Goal: Task Accomplishment & Management: Manage account settings

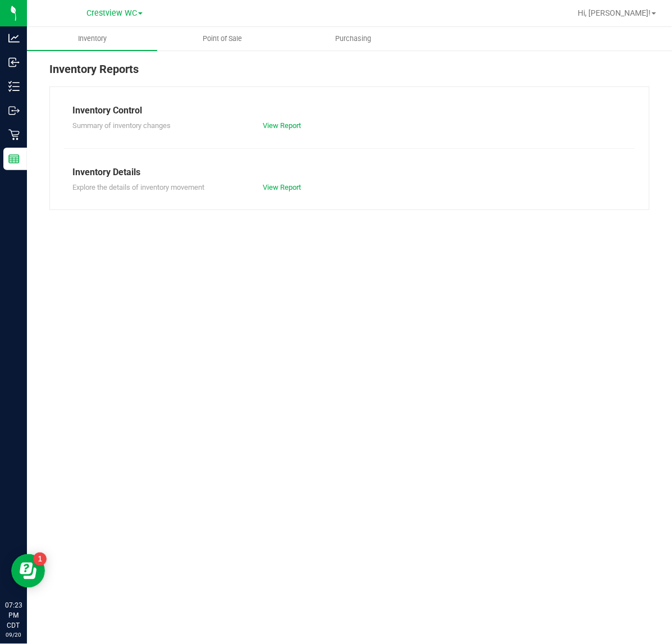
click at [230, 41] on span "Point of Sale" at bounding box center [223, 39] width 70 height 10
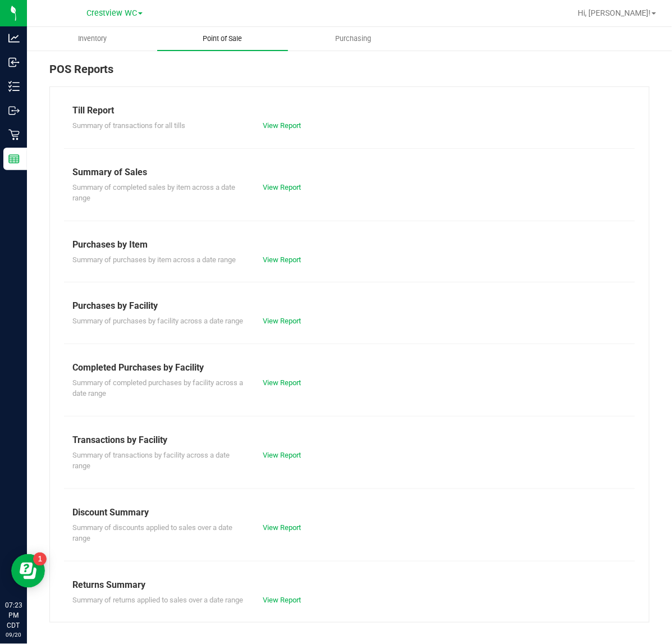
click at [285, 125] on link "View Report" at bounding box center [282, 125] width 38 height 8
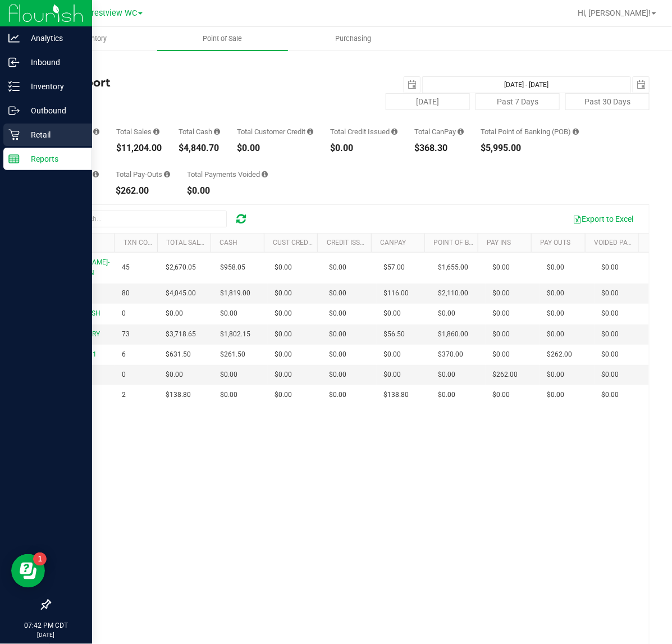
click at [24, 130] on p "Retail" at bounding box center [53, 134] width 67 height 13
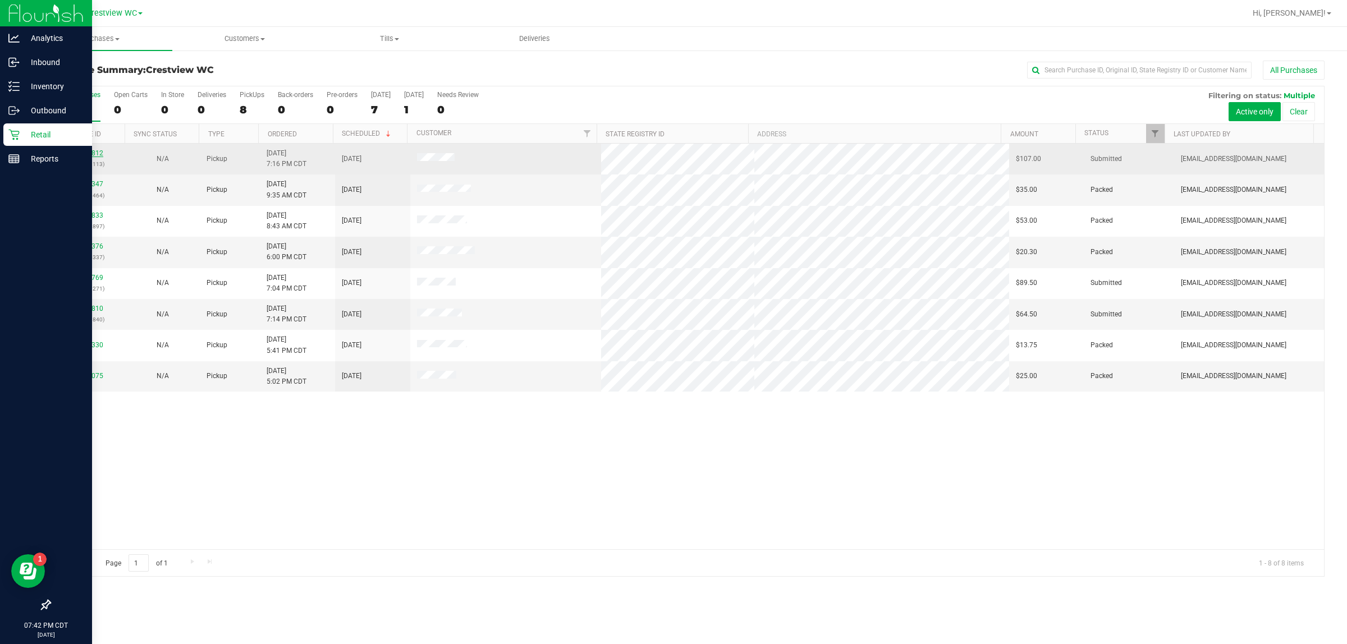
click at [84, 155] on link "11982812" at bounding box center [87, 153] width 31 height 8
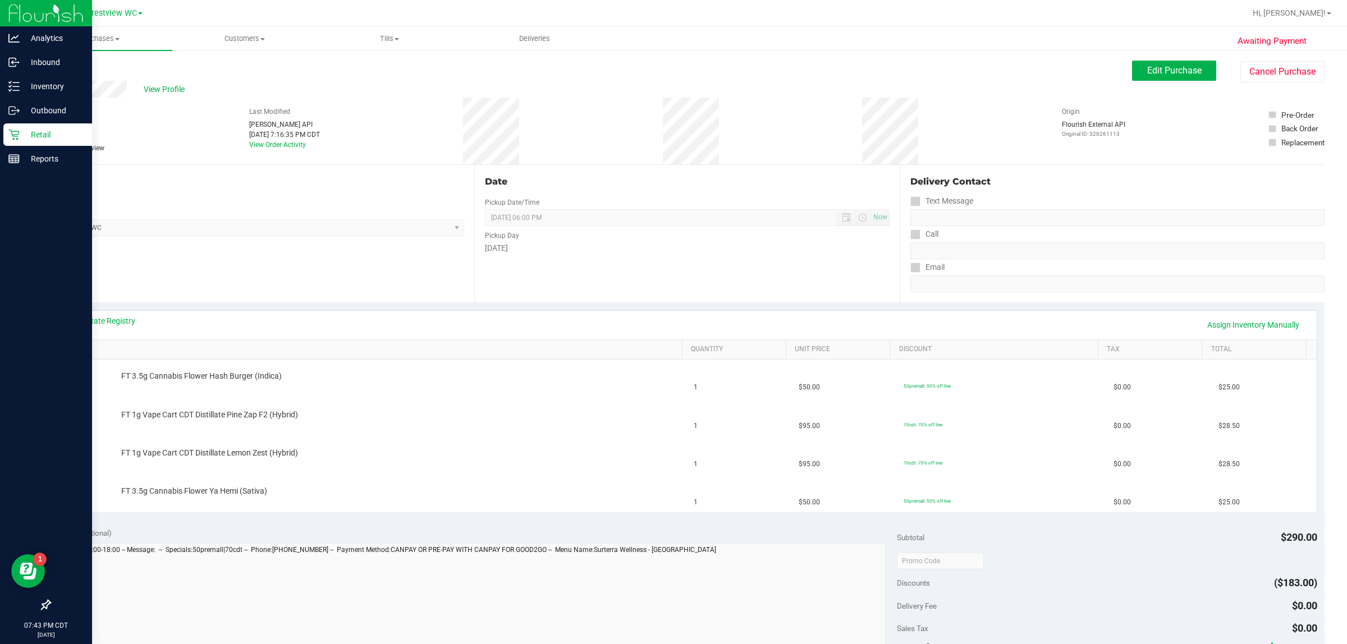
click at [63, 69] on link "Back" at bounding box center [57, 67] width 17 height 8
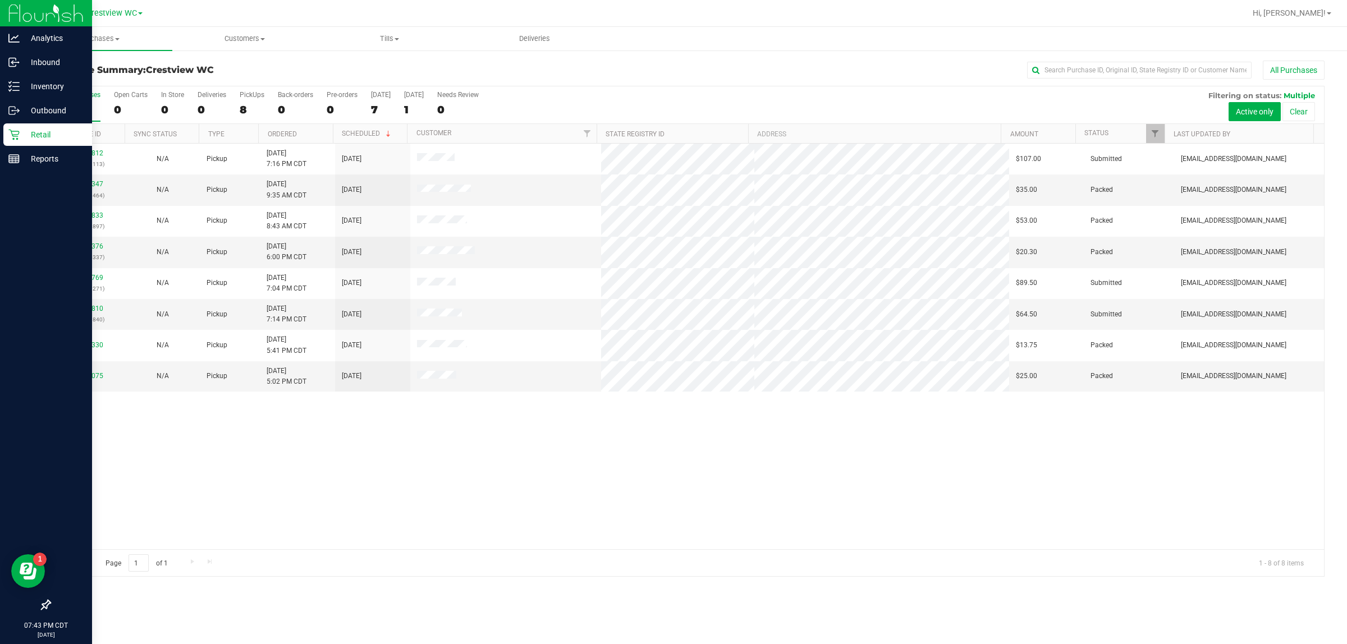
click at [485, 503] on div "11982812 (326261113) N/A Pickup [DATE] 7:16 PM CDT 9/21/2025 $107.00 Submitted …" at bounding box center [687, 347] width 1274 height 406
click at [500, 481] on div "11982812 (326261113) N/A Pickup [DATE] 7:16 PM CDT 9/21/2025 $107.00 Submitted …" at bounding box center [687, 347] width 1274 height 406
click at [514, 469] on div "11982812 (326261113) N/A Pickup [DATE] 7:16 PM CDT 9/21/2025 $107.00 Submitted …" at bounding box center [687, 347] width 1274 height 406
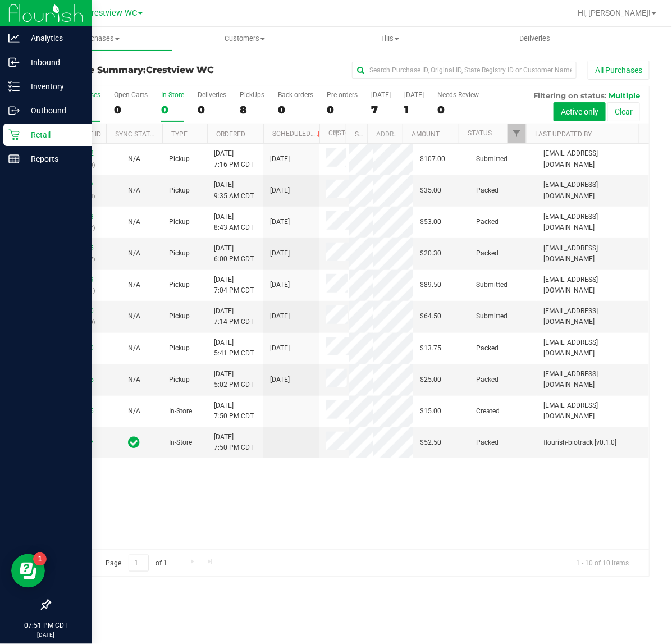
click at [168, 101] on label "In Store 0" at bounding box center [172, 106] width 23 height 31
click at [0, 0] on input "In Store 0" at bounding box center [0, 0] width 0 height 0
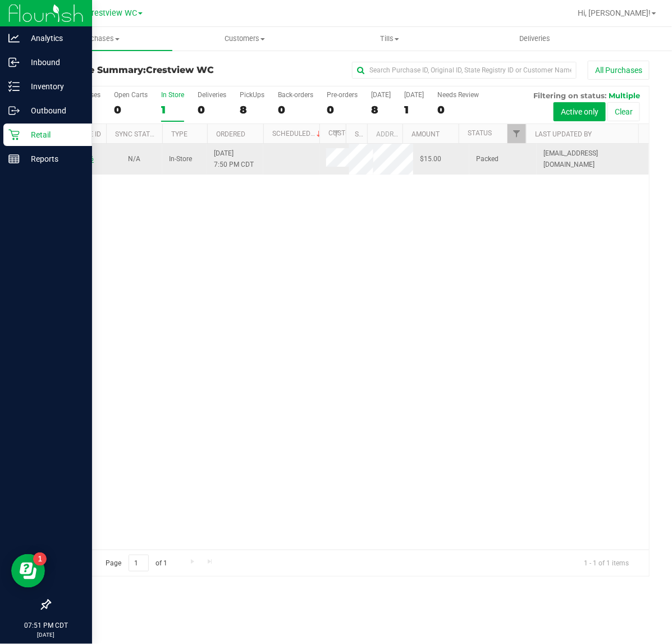
click at [85, 158] on link "11982866" at bounding box center [77, 159] width 31 height 8
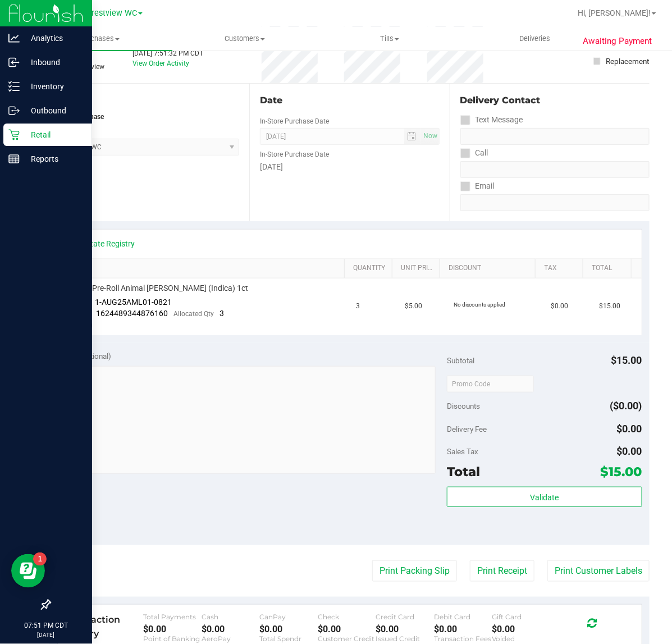
scroll to position [271, 0]
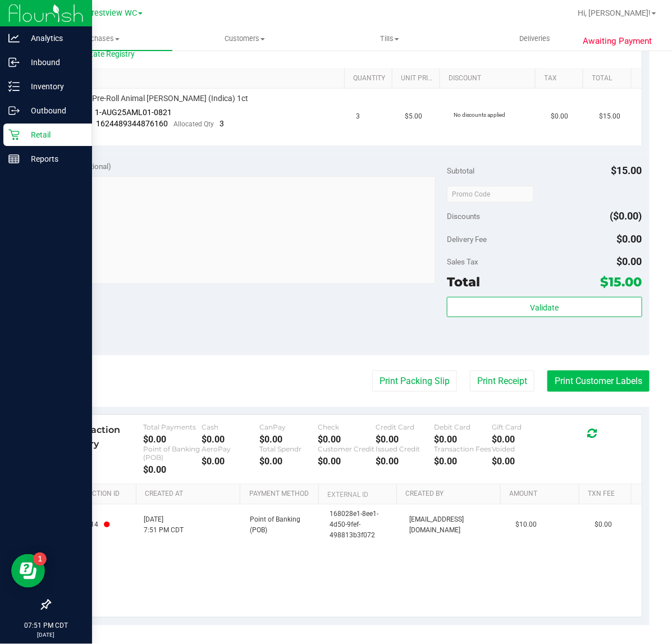
click at [575, 384] on button "Print Customer Labels" at bounding box center [598, 380] width 102 height 21
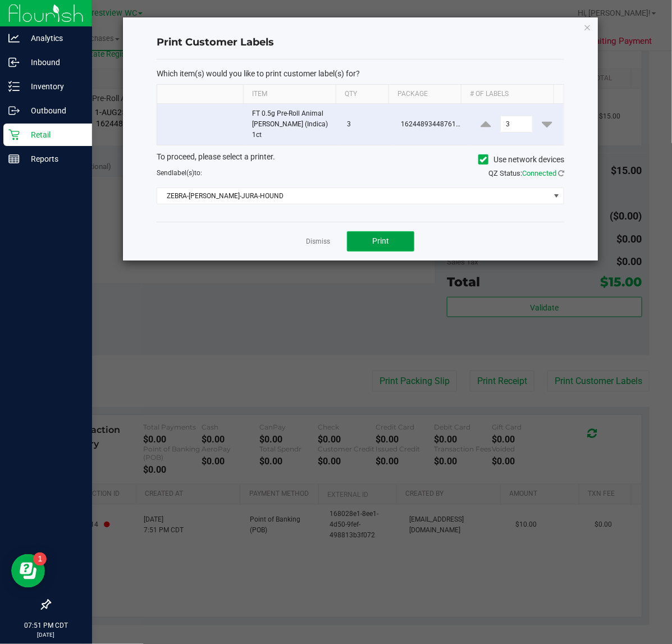
click at [374, 236] on span "Print" at bounding box center [380, 240] width 17 height 9
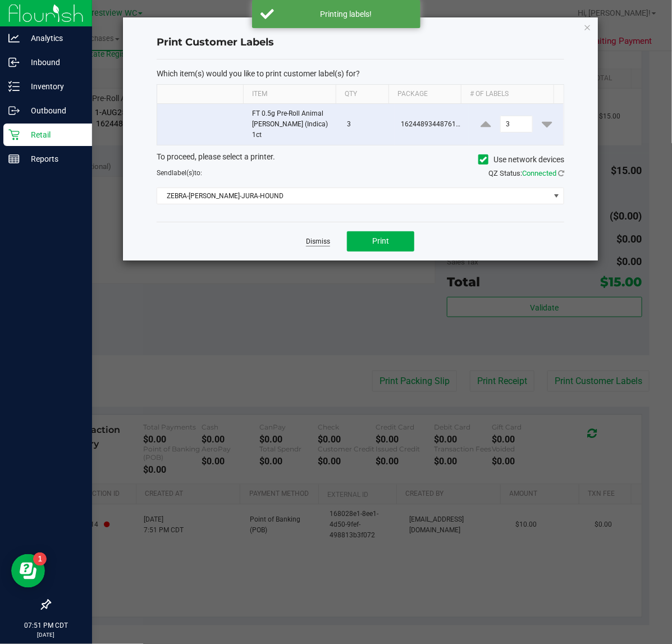
click at [314, 237] on link "Dismiss" at bounding box center [318, 242] width 24 height 10
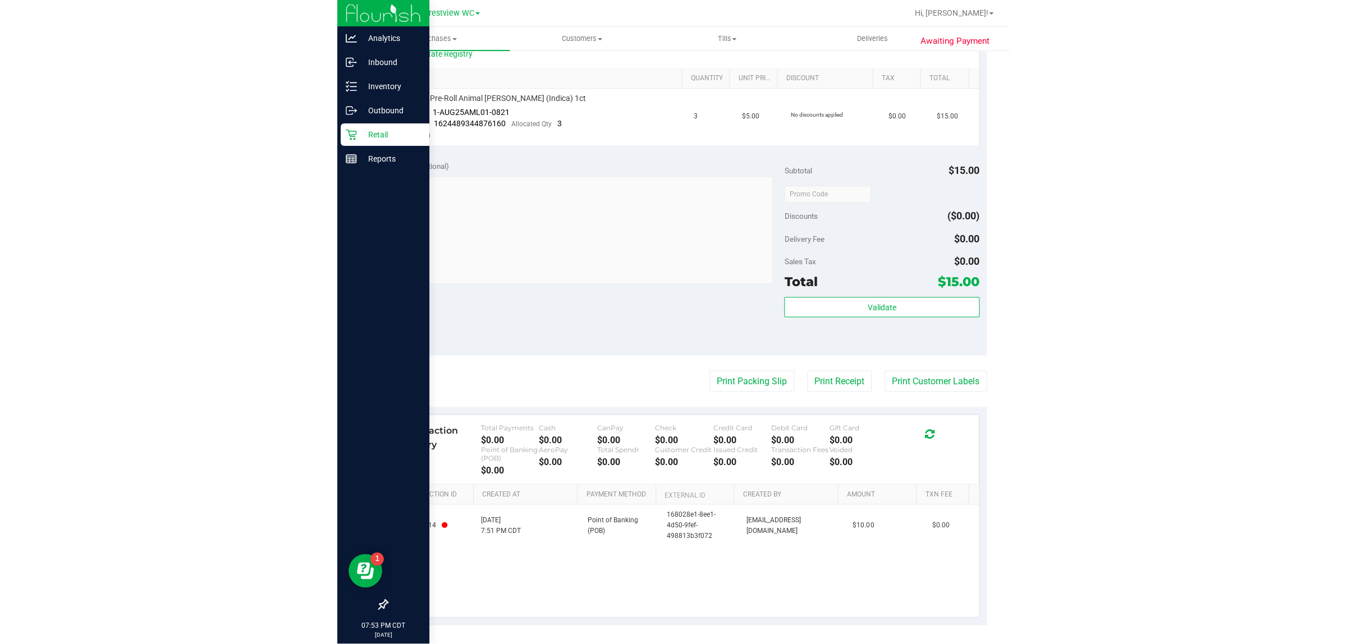
scroll to position [0, 0]
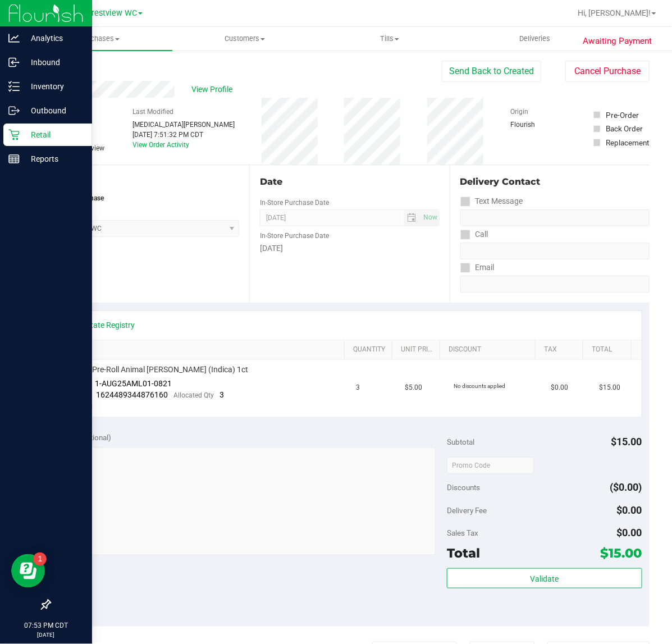
click at [12, 134] on icon at bounding box center [13, 135] width 11 height 11
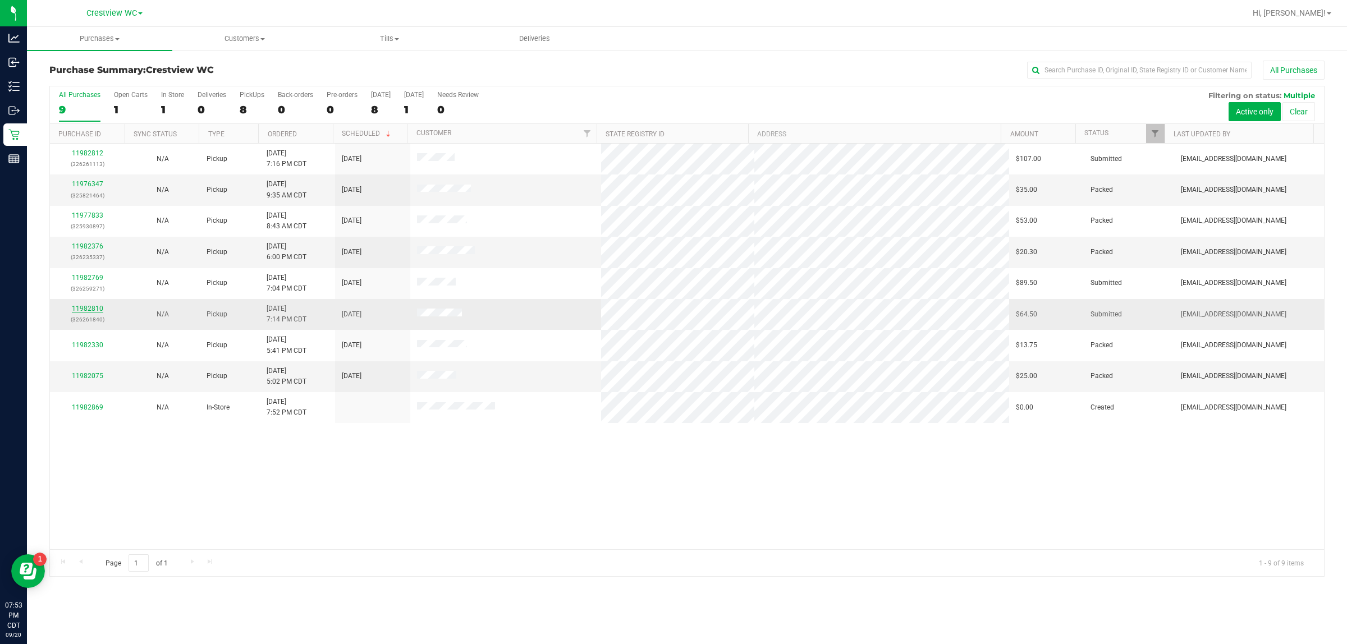
click at [85, 307] on link "11982810" at bounding box center [87, 309] width 31 height 8
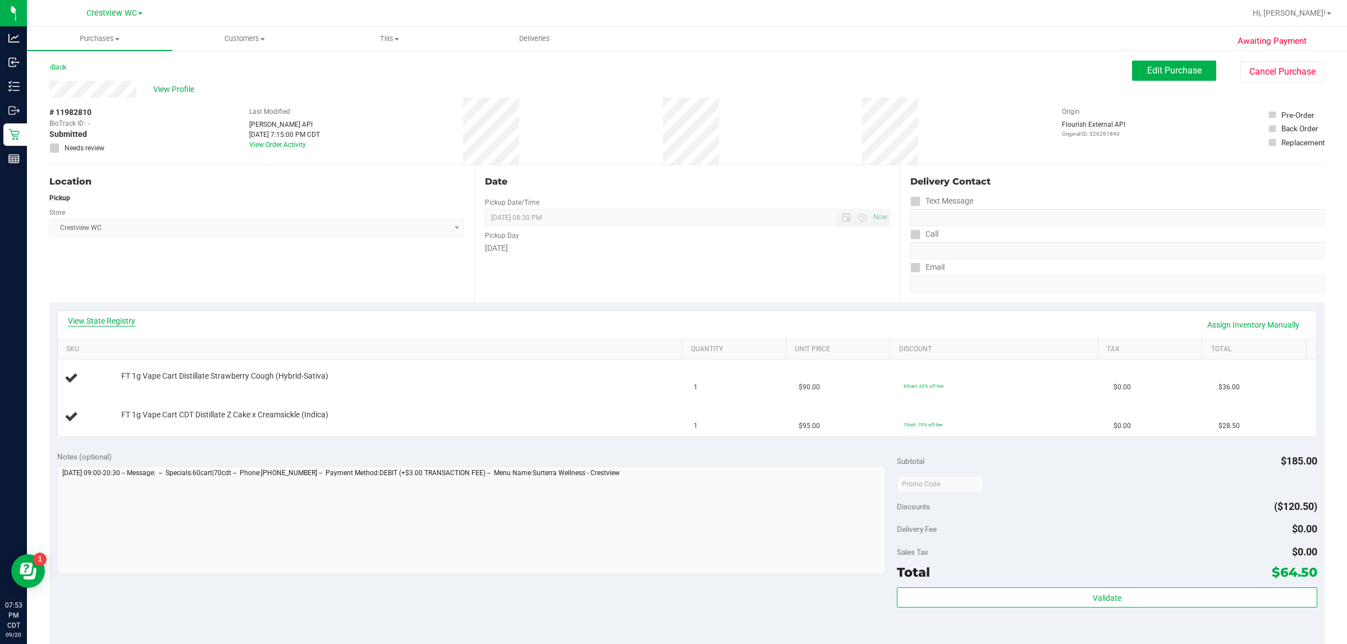
click at [102, 318] on link "View State Registry" at bounding box center [101, 320] width 67 height 11
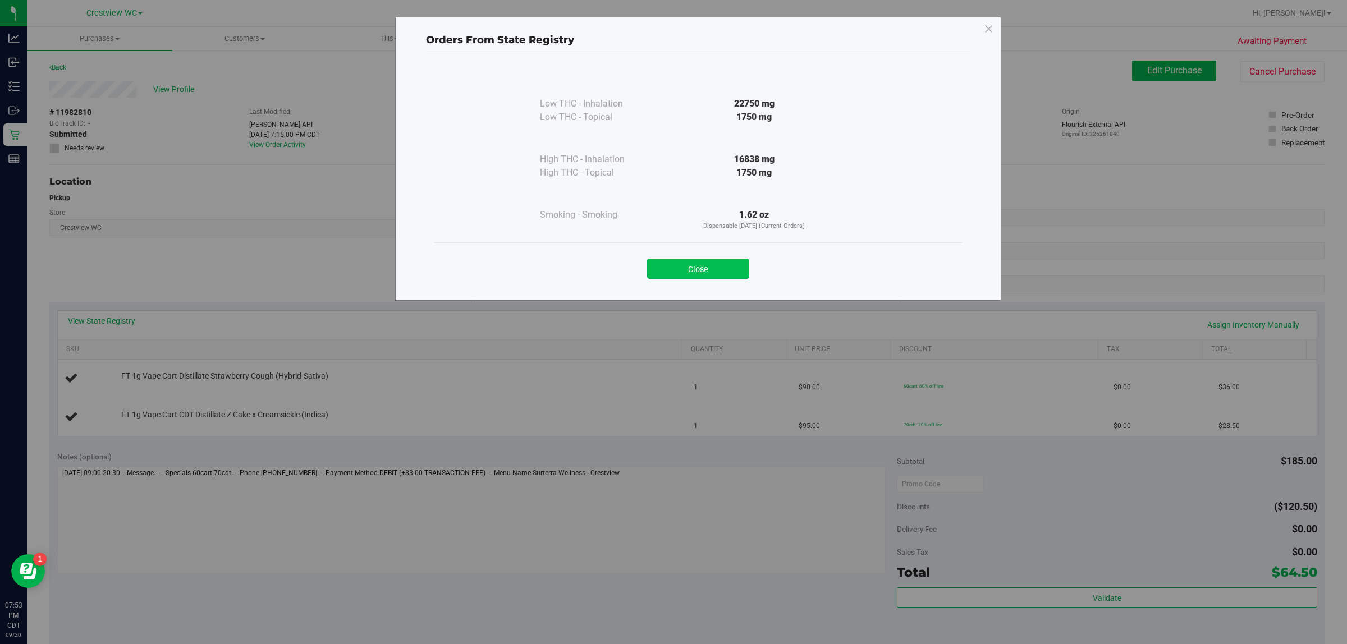
click at [671, 265] on button "Close" at bounding box center [698, 269] width 102 height 20
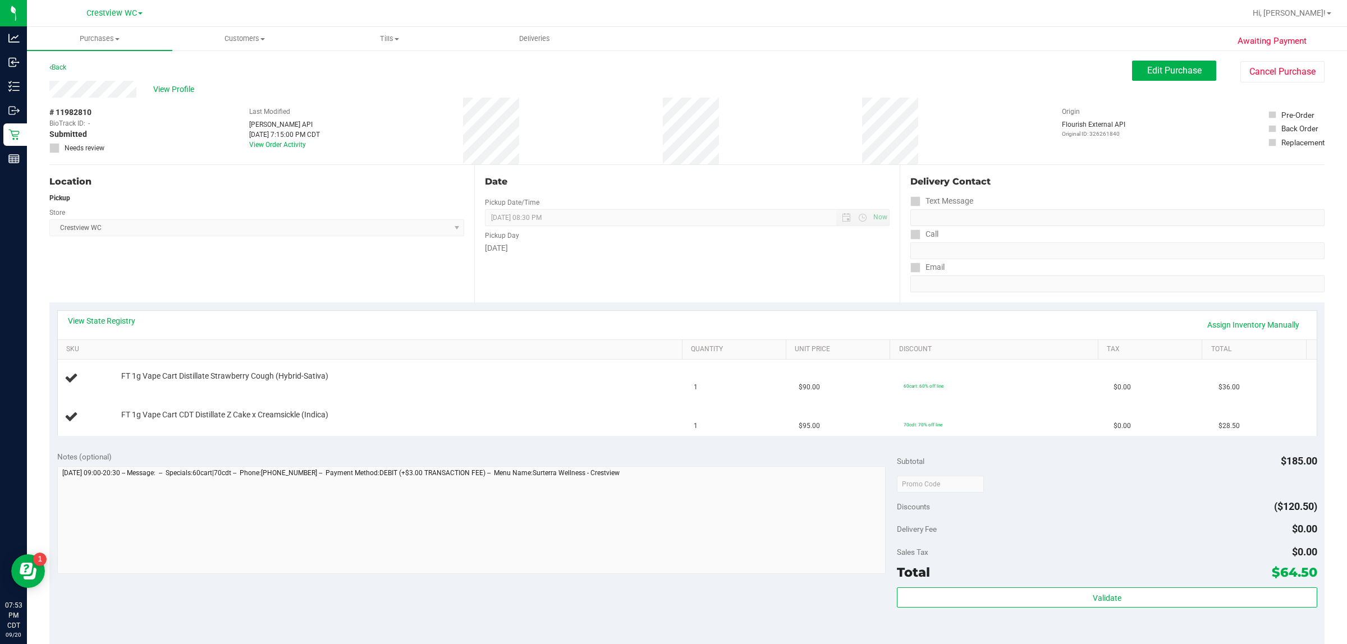
drag, startPoint x: 400, startPoint y: 169, endPoint x: 57, endPoint y: 211, distance: 345.3
click at [398, 169] on div "Location Pickup Store Crestview WC Select Store [PERSON_NAME][GEOGRAPHIC_DATA] …" at bounding box center [261, 233] width 425 height 137
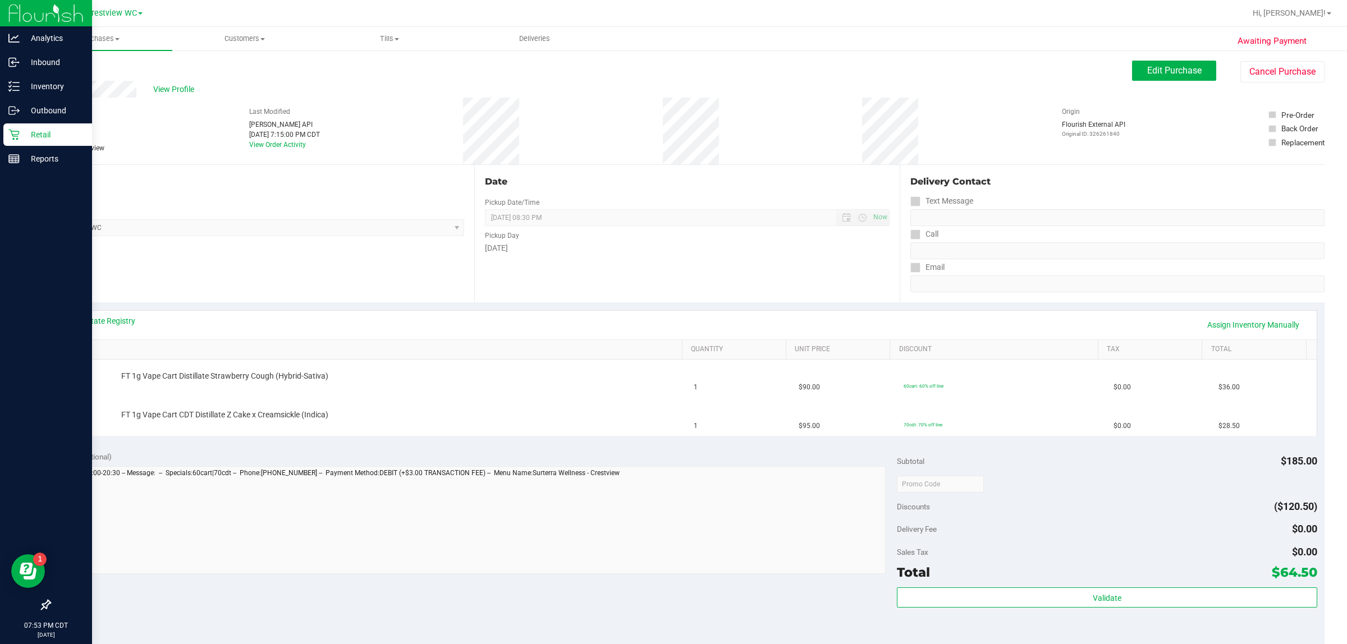
click at [25, 130] on p "Retail" at bounding box center [53, 134] width 67 height 13
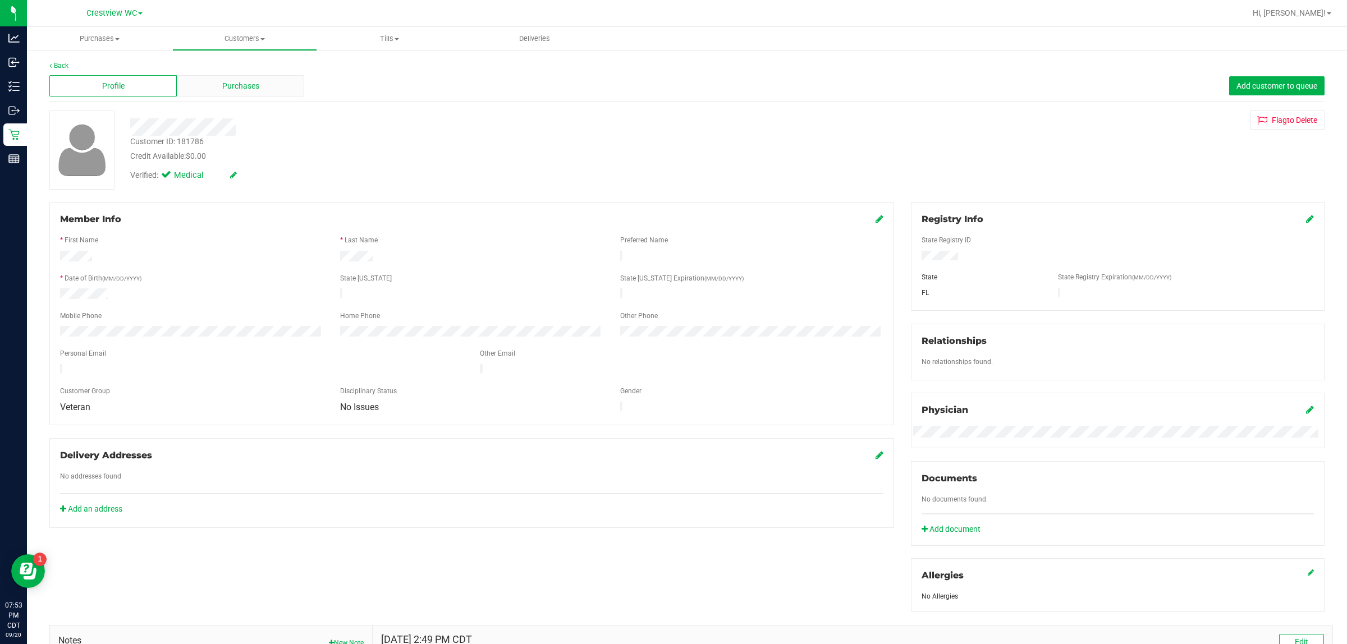
click at [265, 84] on div "Purchases" at bounding box center [240, 85] width 127 height 21
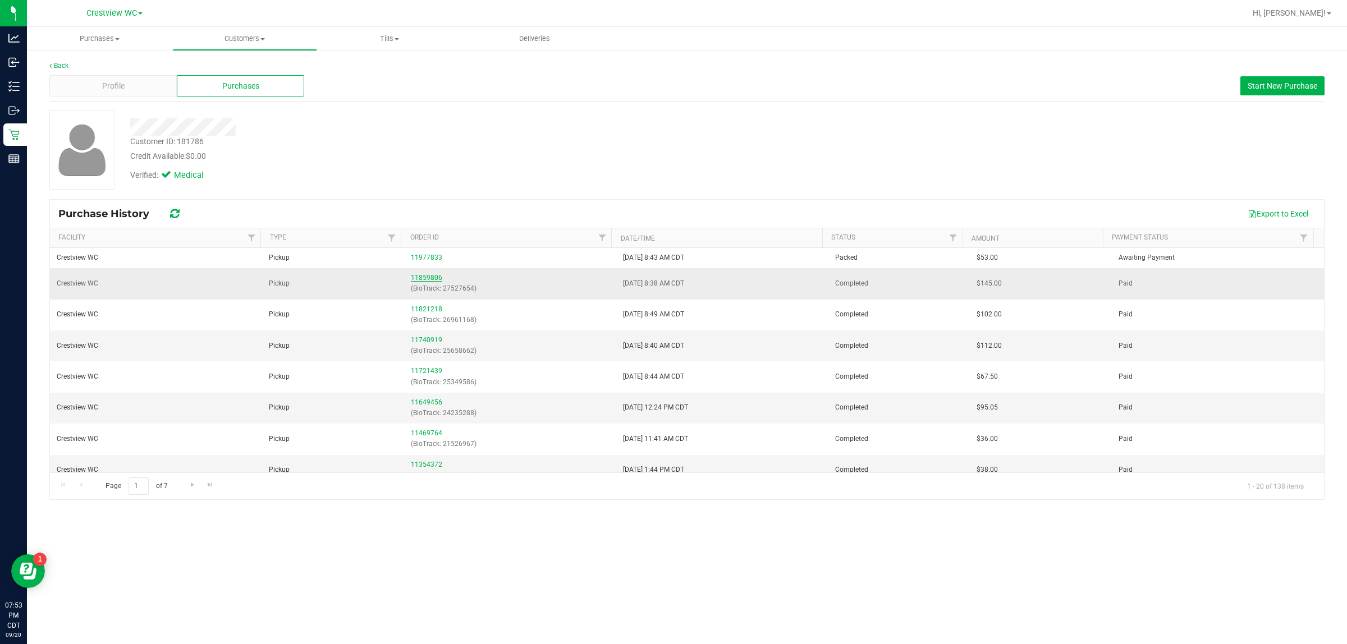
click at [427, 281] on link "11859806" at bounding box center [426, 278] width 31 height 8
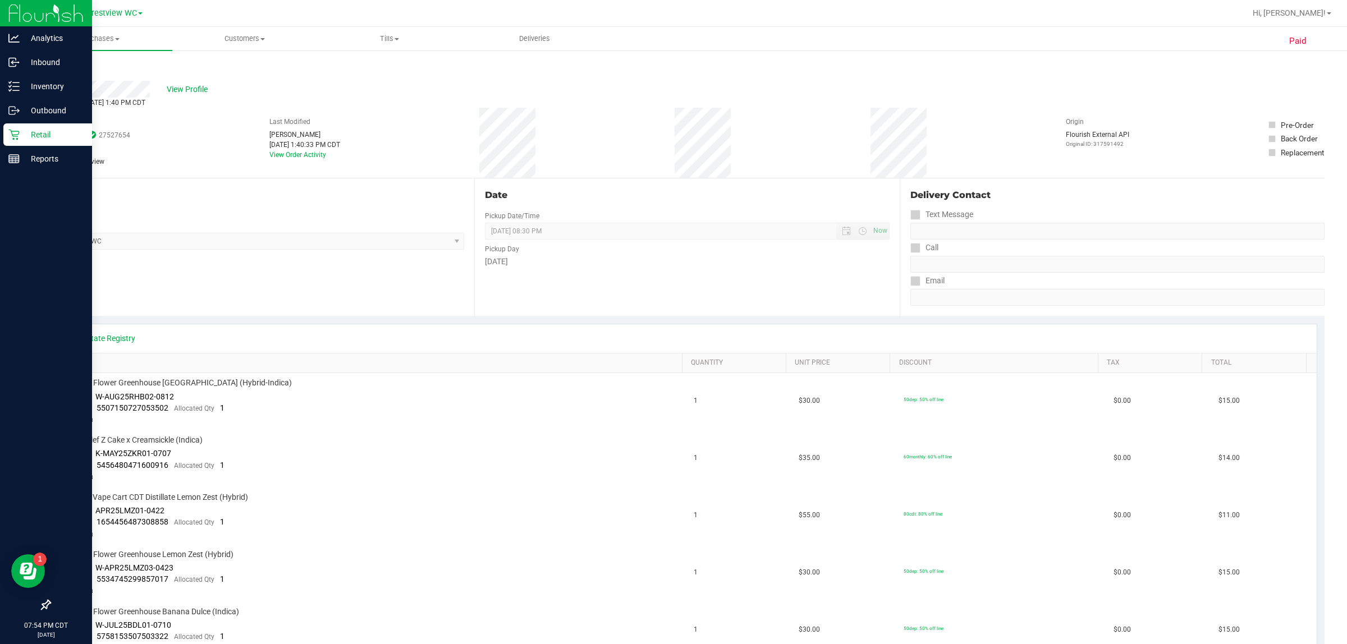
click at [14, 136] on icon at bounding box center [13, 135] width 11 height 11
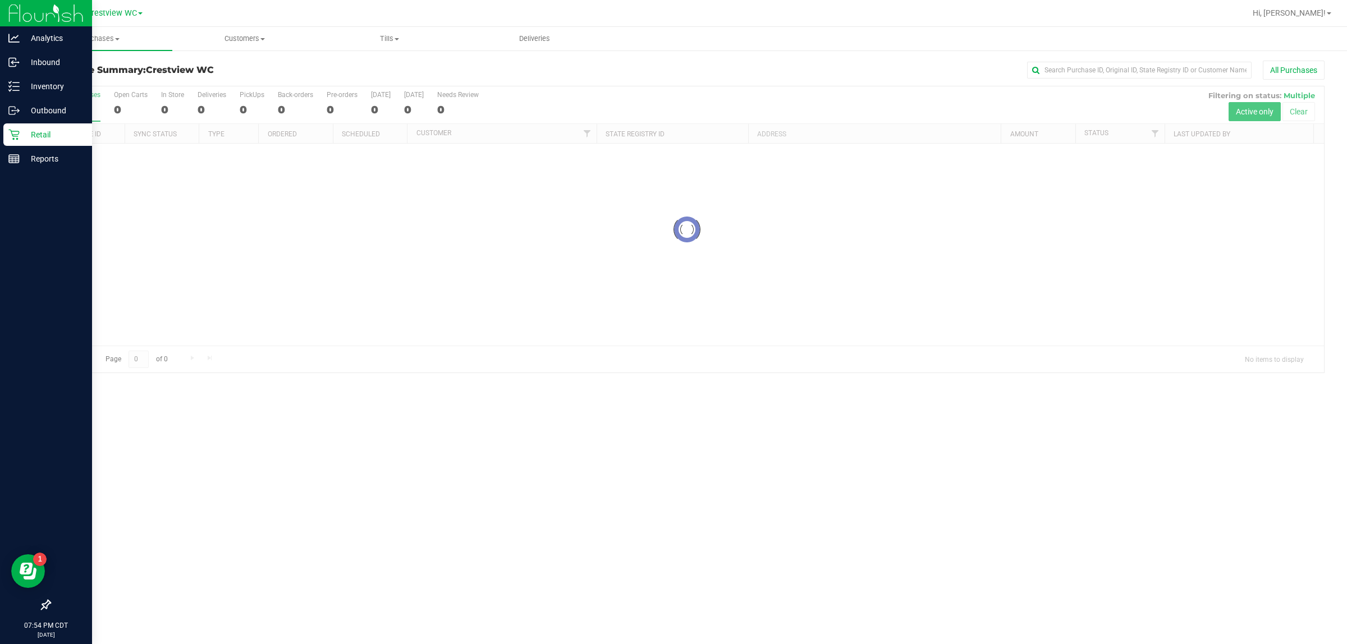
click at [47, 606] on icon at bounding box center [46, 605] width 10 height 10
click at [40, 606] on input "checkbox" at bounding box center [40, 606] width 0 height 0
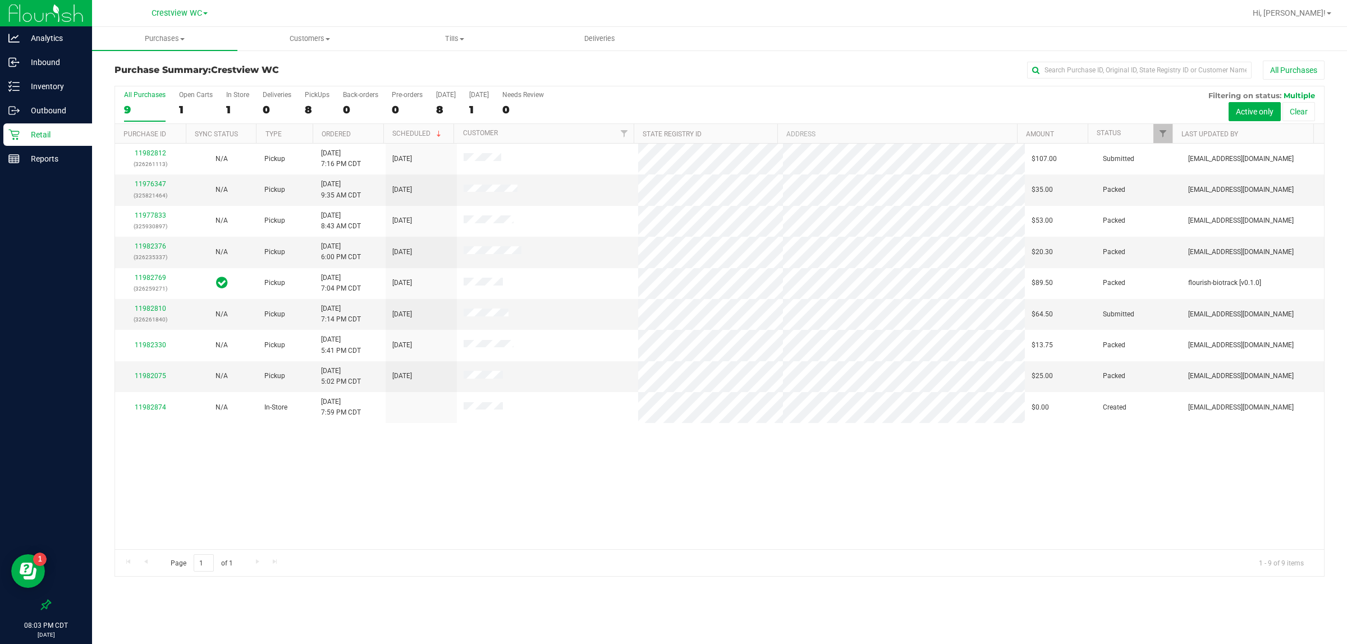
click at [576, 500] on div "11982812 (326261113) N/A Pickup [DATE] 7:16 PM CDT 9/21/2025 $107.00 Submitted …" at bounding box center [719, 347] width 1209 height 406
click at [149, 311] on link "11982810" at bounding box center [150, 309] width 31 height 8
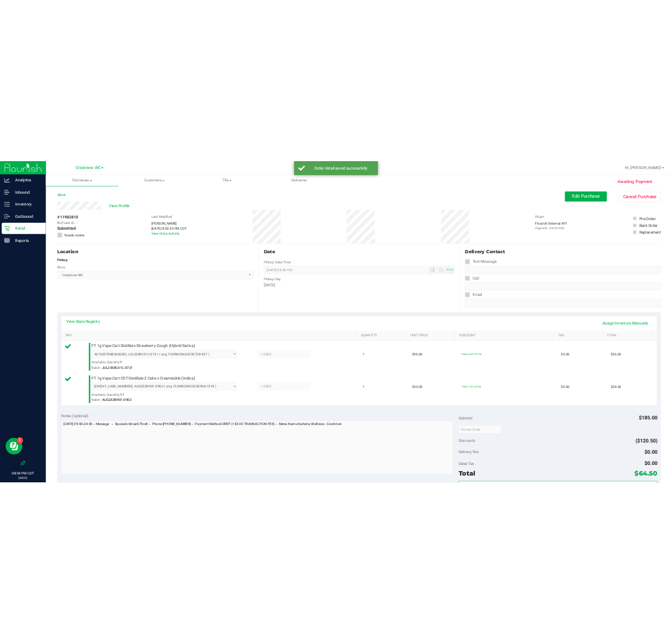
scroll to position [236, 0]
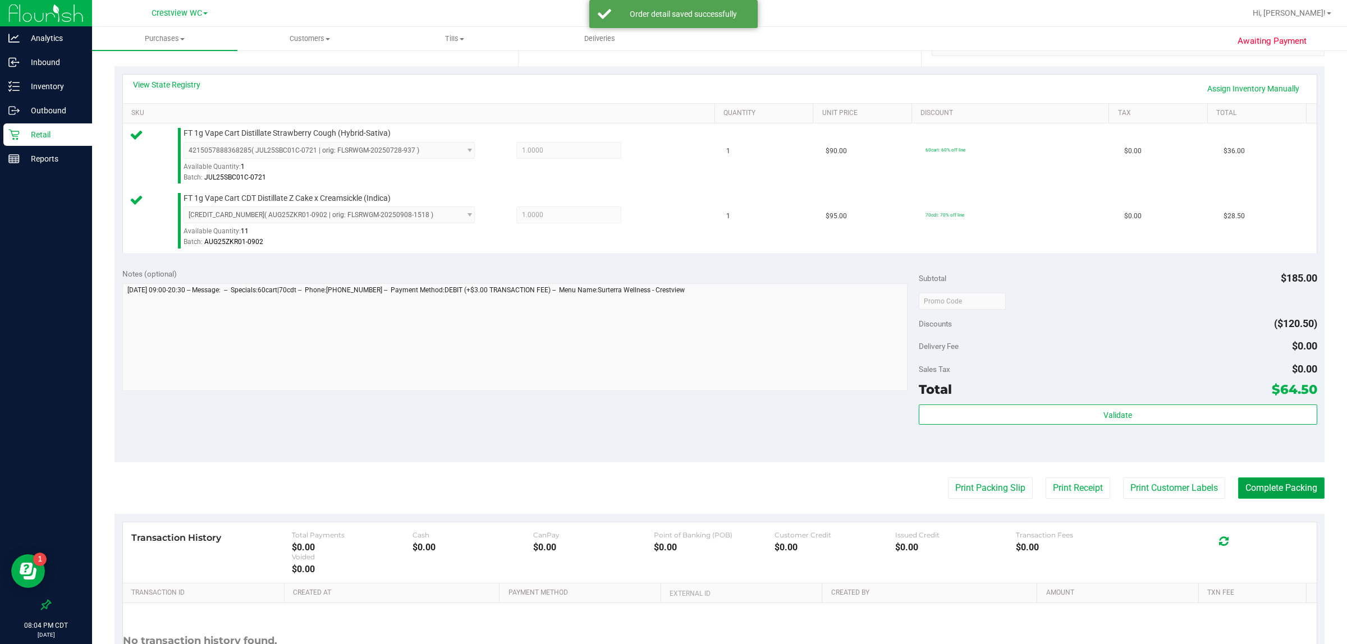
click at [671, 484] on button "Complete Packing" at bounding box center [1281, 487] width 86 height 21
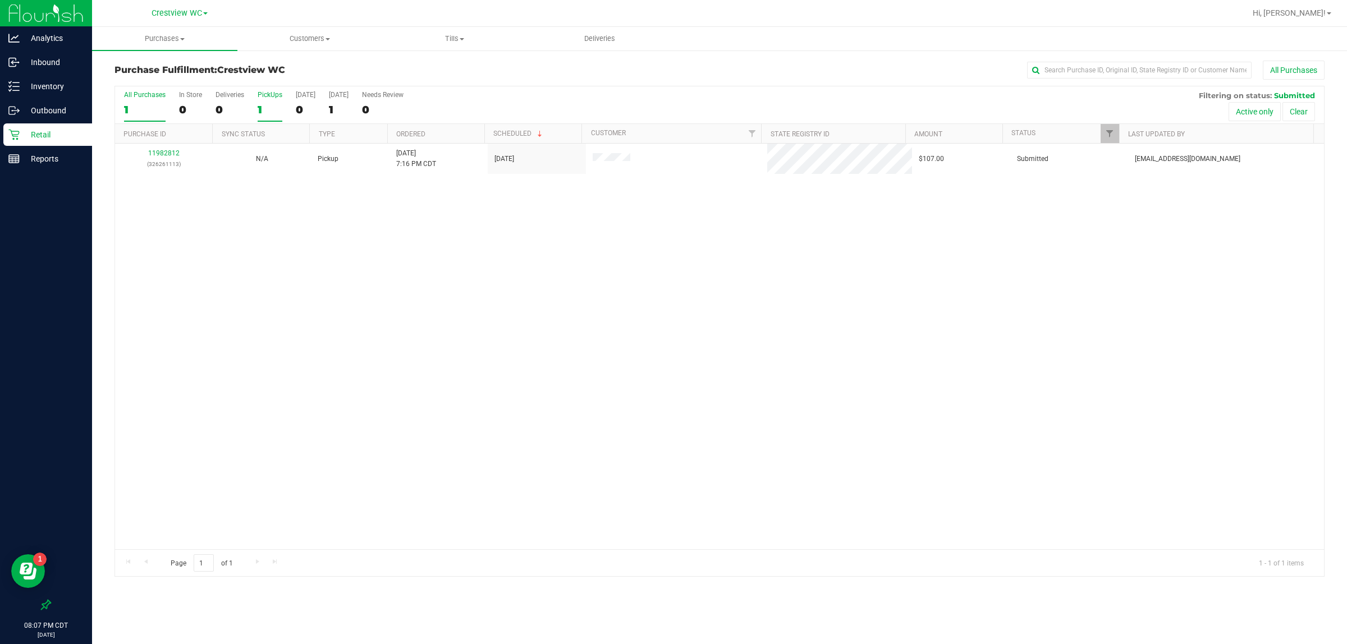
click at [273, 96] on div "PickUps" at bounding box center [270, 95] width 25 height 8
click at [0, 0] on input "PickUps 1" at bounding box center [0, 0] width 0 height 0
click at [38, 132] on p "Retail" at bounding box center [53, 134] width 67 height 13
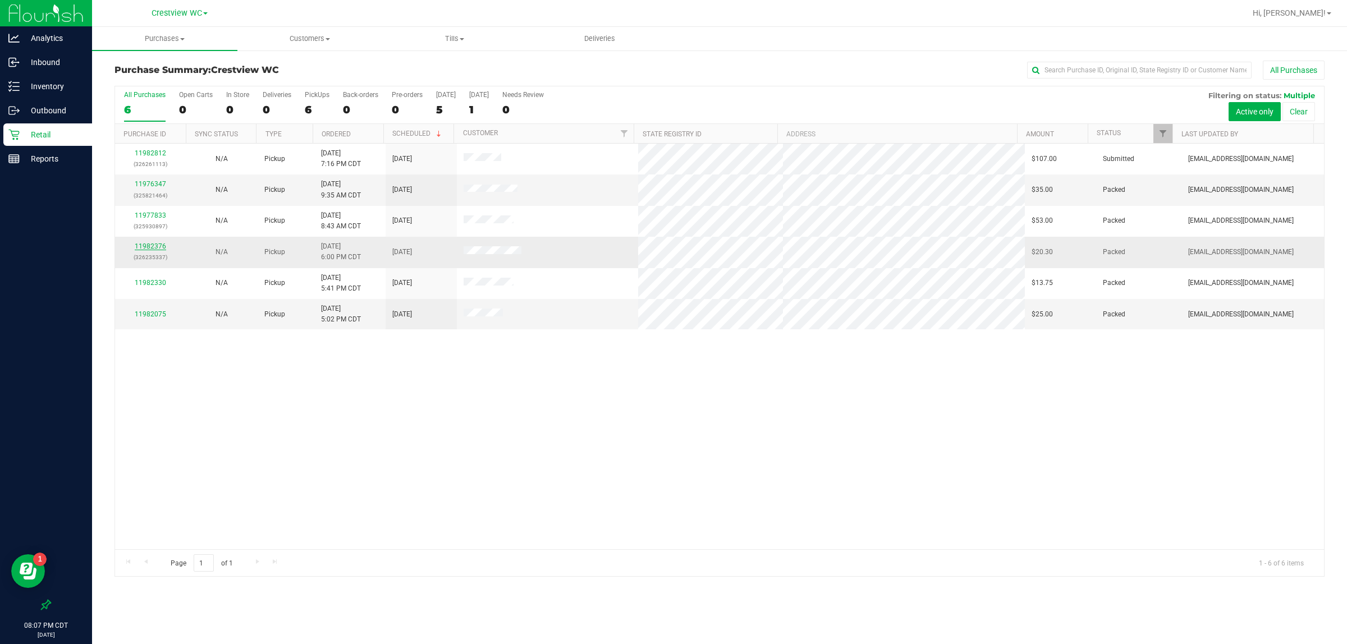
click at [152, 249] on link "11982376" at bounding box center [150, 246] width 31 height 8
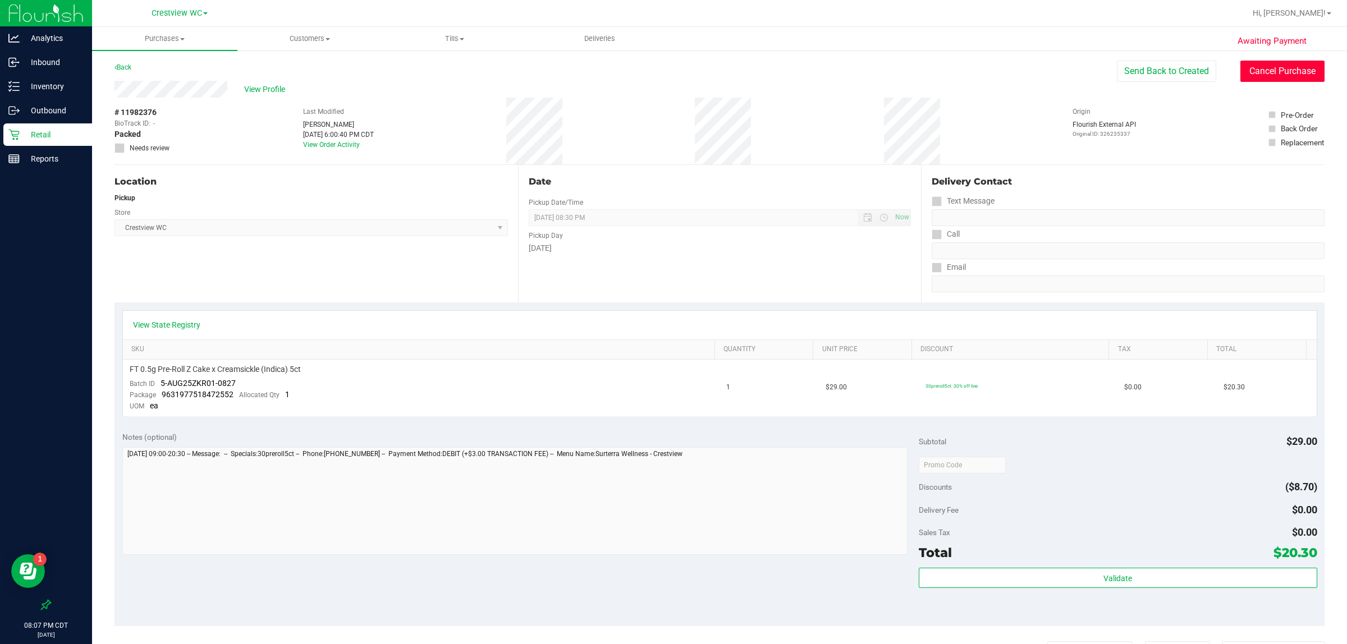
click at [671, 72] on button "Cancel Purchase" at bounding box center [1282, 71] width 84 height 21
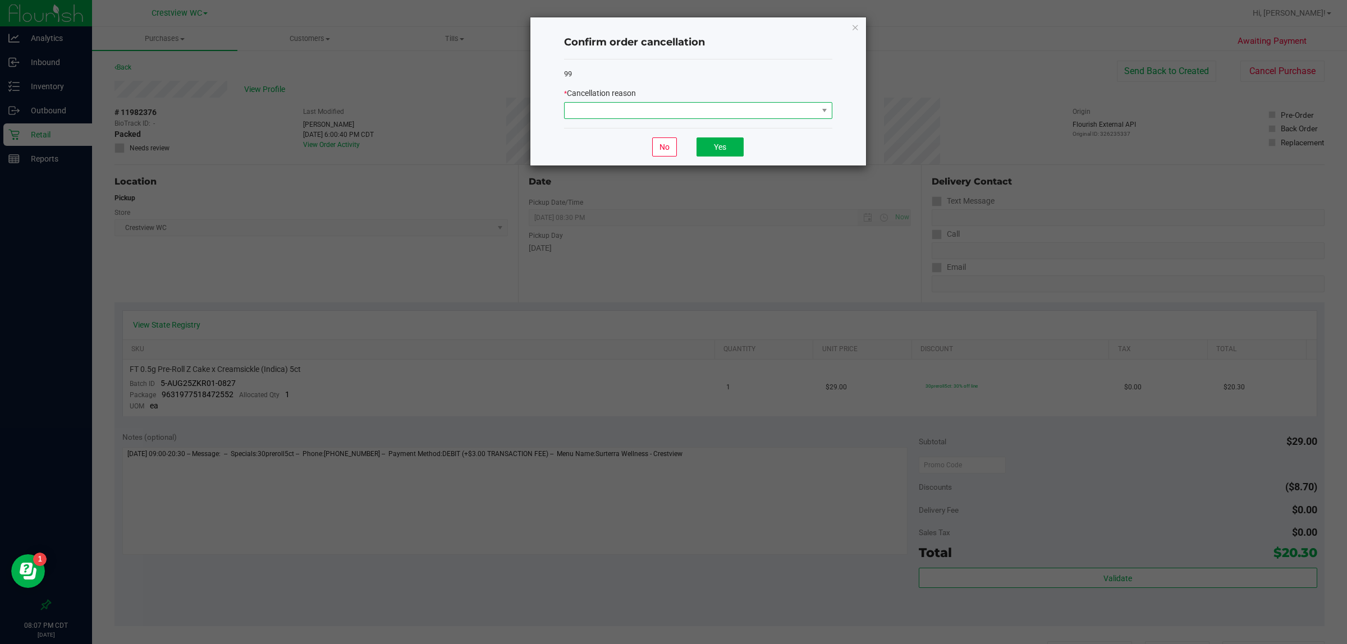
click at [671, 107] on span at bounding box center [690, 111] width 253 height 16
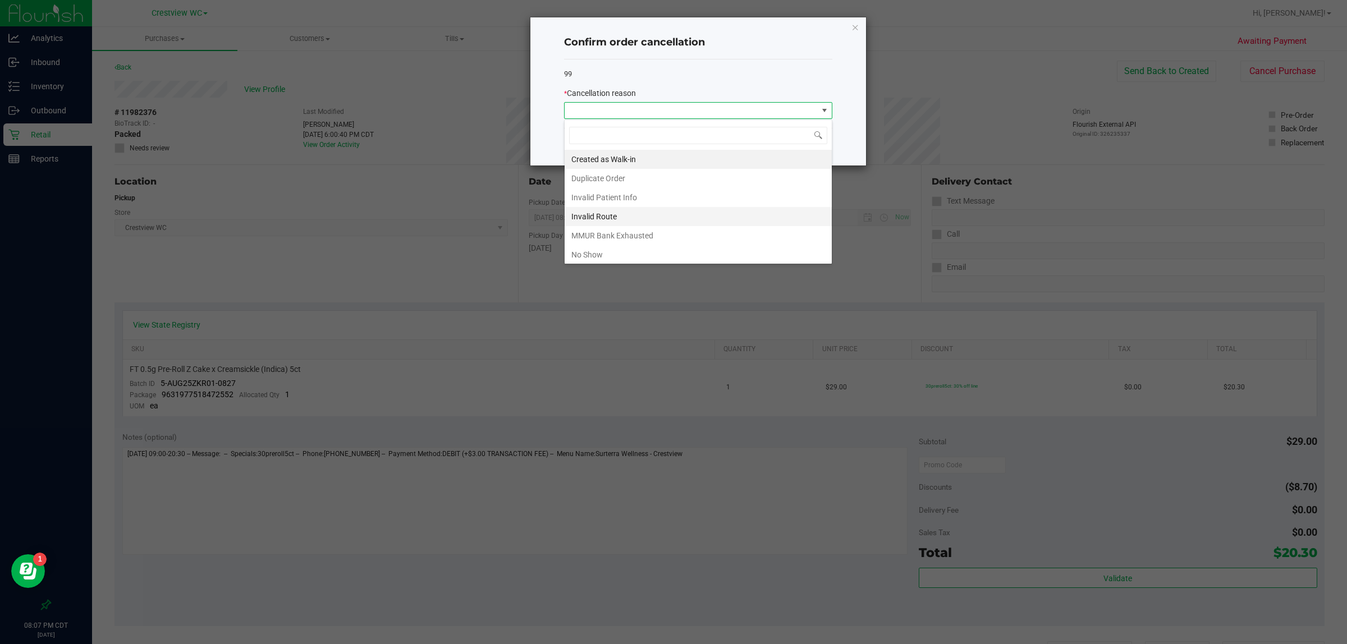
scroll to position [17, 268]
click at [621, 253] on li "No Show" at bounding box center [697, 254] width 267 height 19
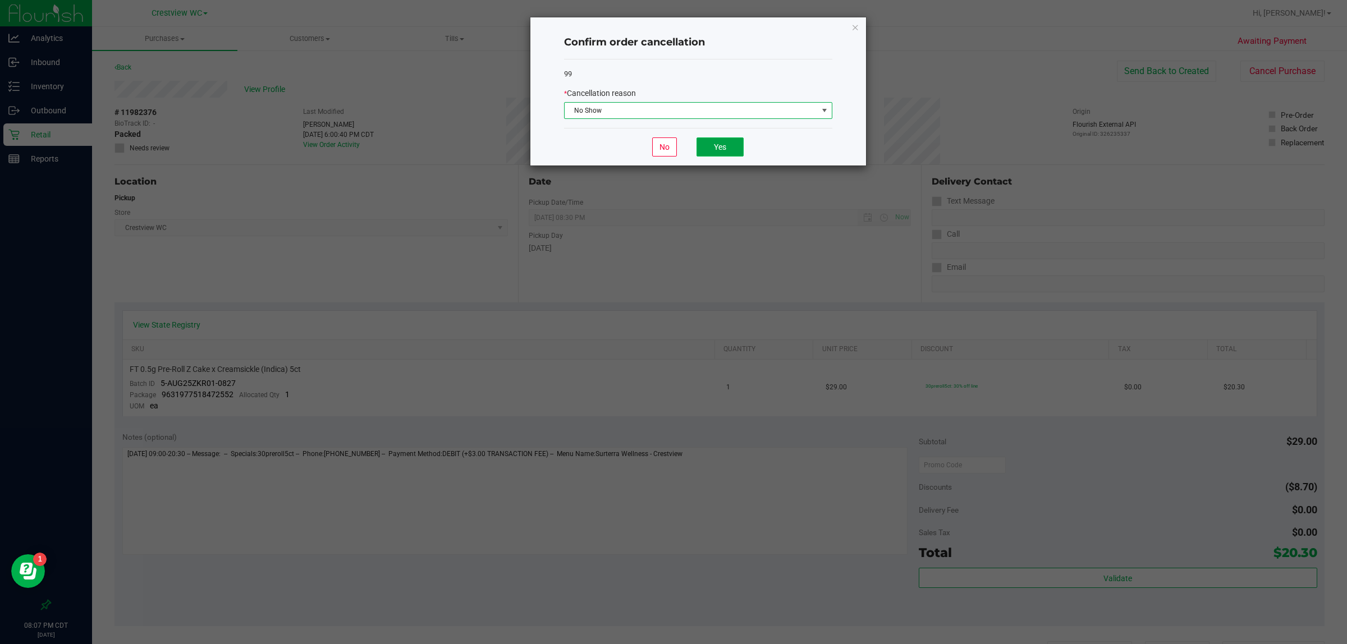
click at [671, 139] on button "Yes" at bounding box center [719, 146] width 47 height 19
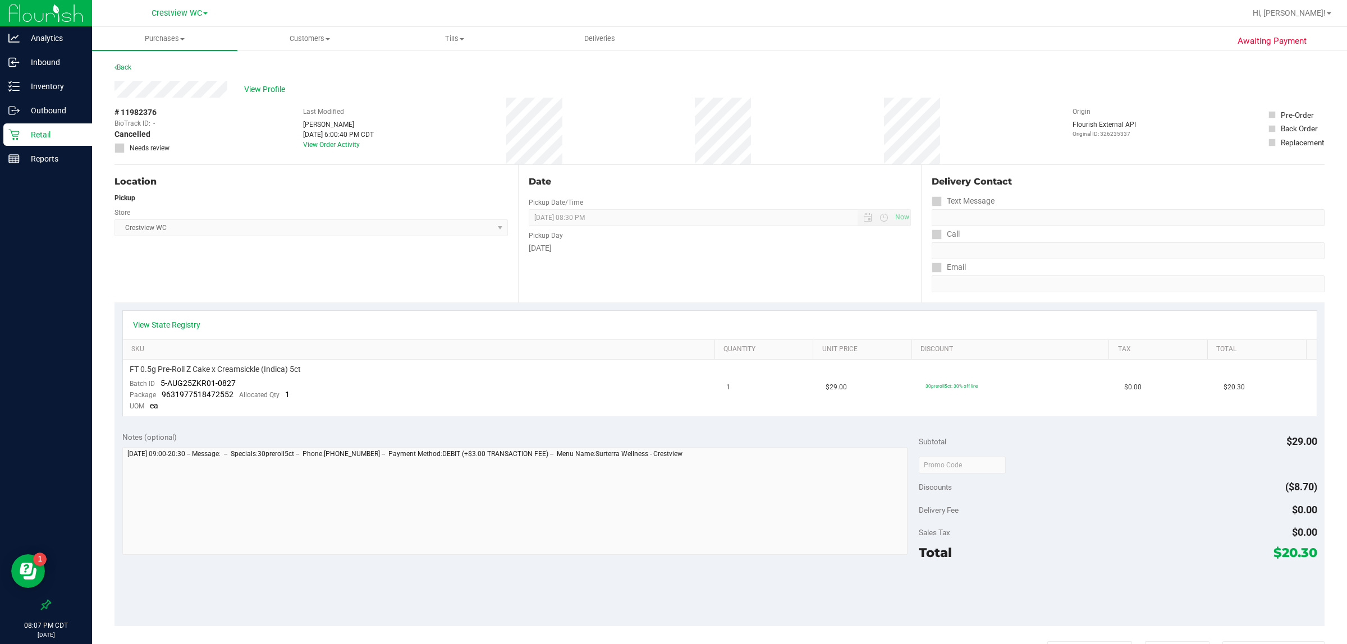
click at [45, 141] on p "Retail" at bounding box center [53, 134] width 67 height 13
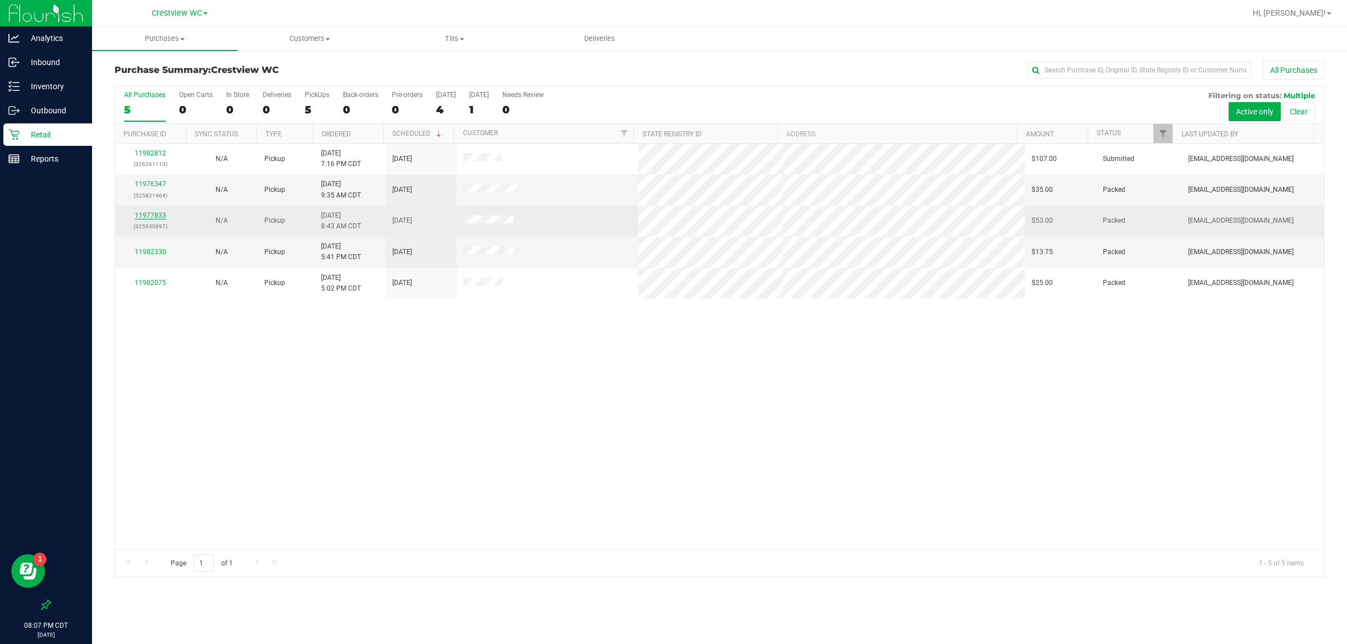
click at [155, 214] on link "11977833" at bounding box center [150, 216] width 31 height 8
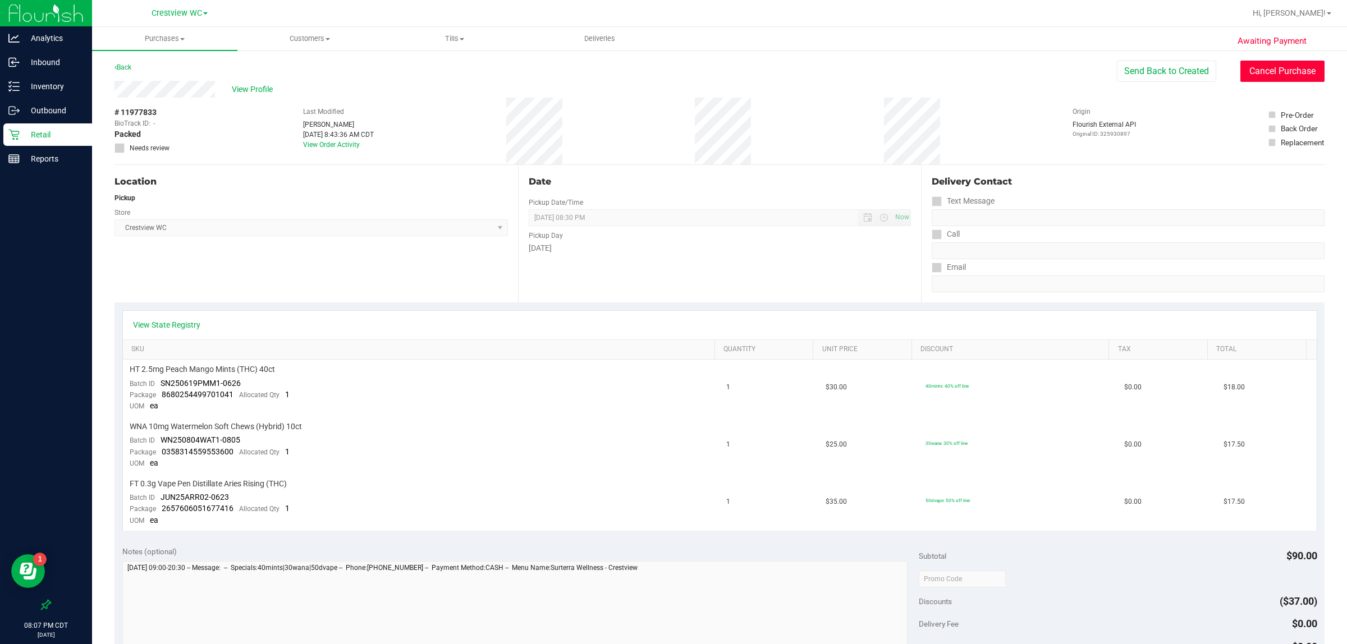
click at [671, 74] on button "Cancel Purchase" at bounding box center [1282, 71] width 84 height 21
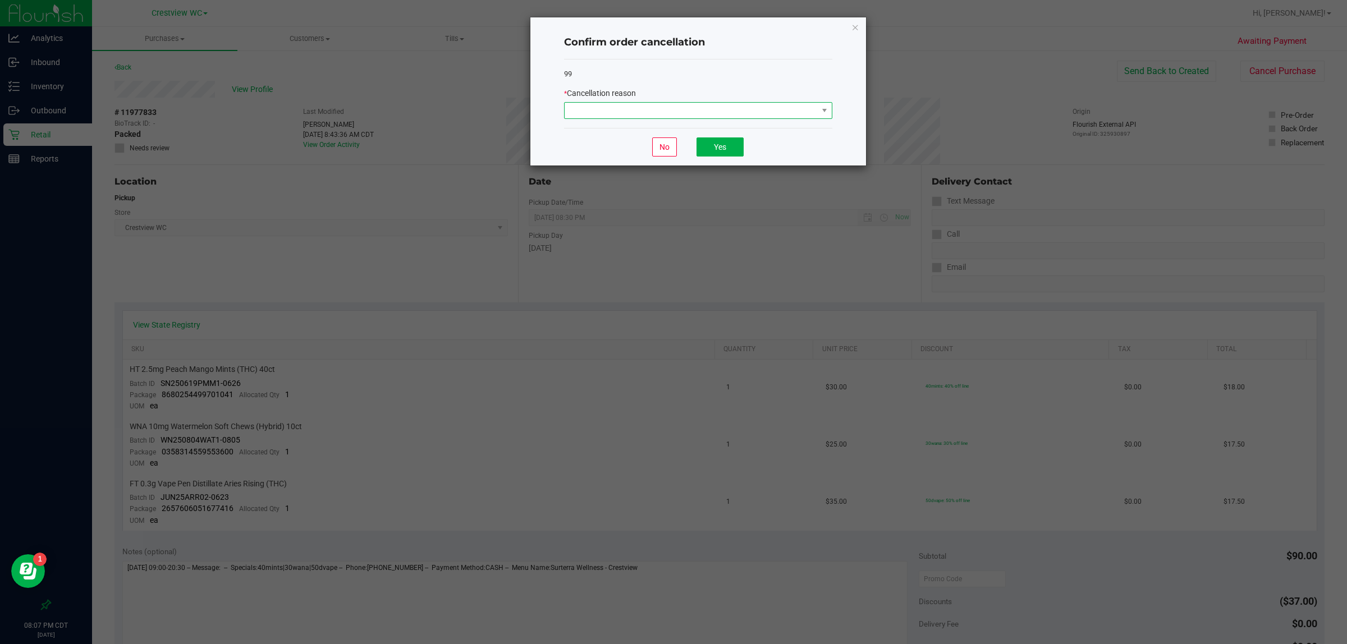
click at [671, 113] on span at bounding box center [690, 111] width 253 height 16
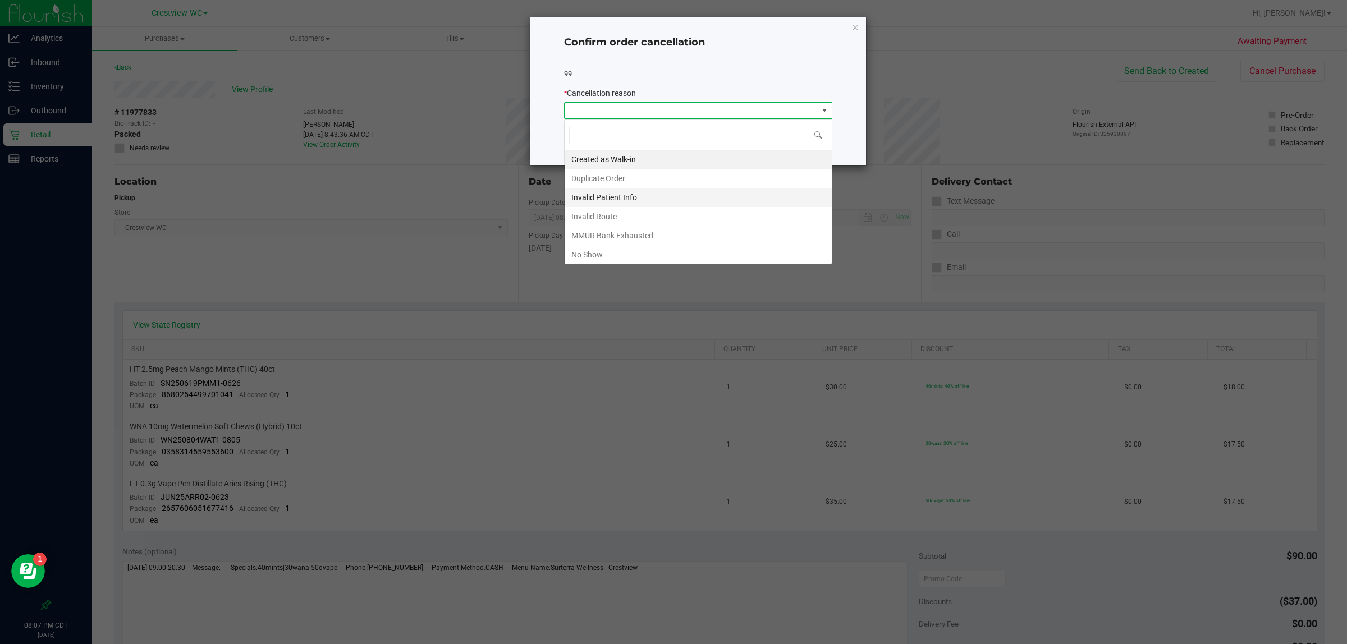
scroll to position [17, 268]
click at [604, 261] on li "No Show" at bounding box center [697, 254] width 267 height 19
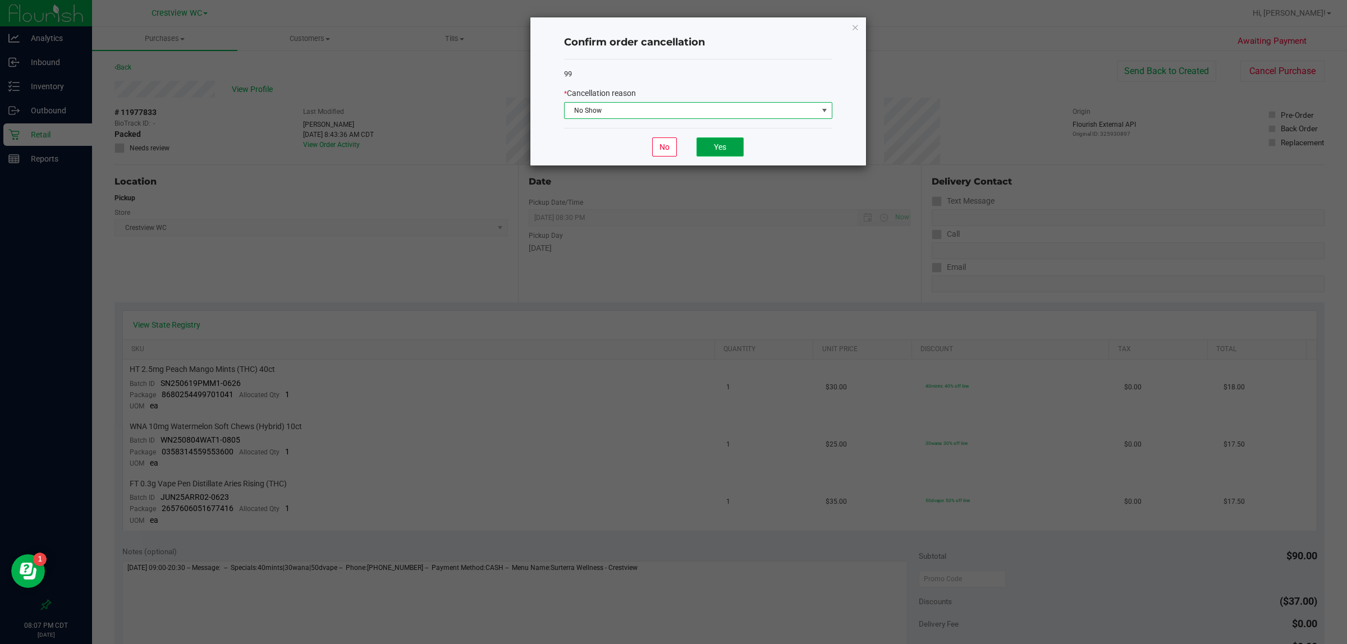
click at [671, 151] on button "Yes" at bounding box center [719, 146] width 47 height 19
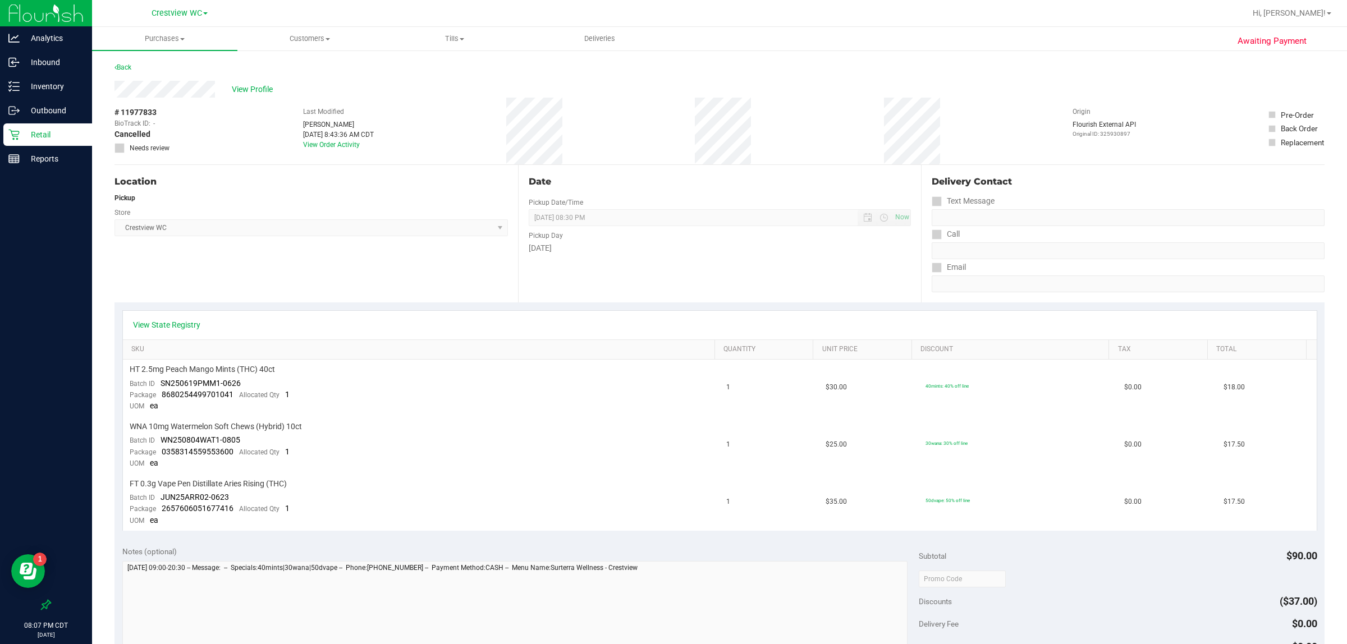
click at [56, 137] on p "Retail" at bounding box center [53, 134] width 67 height 13
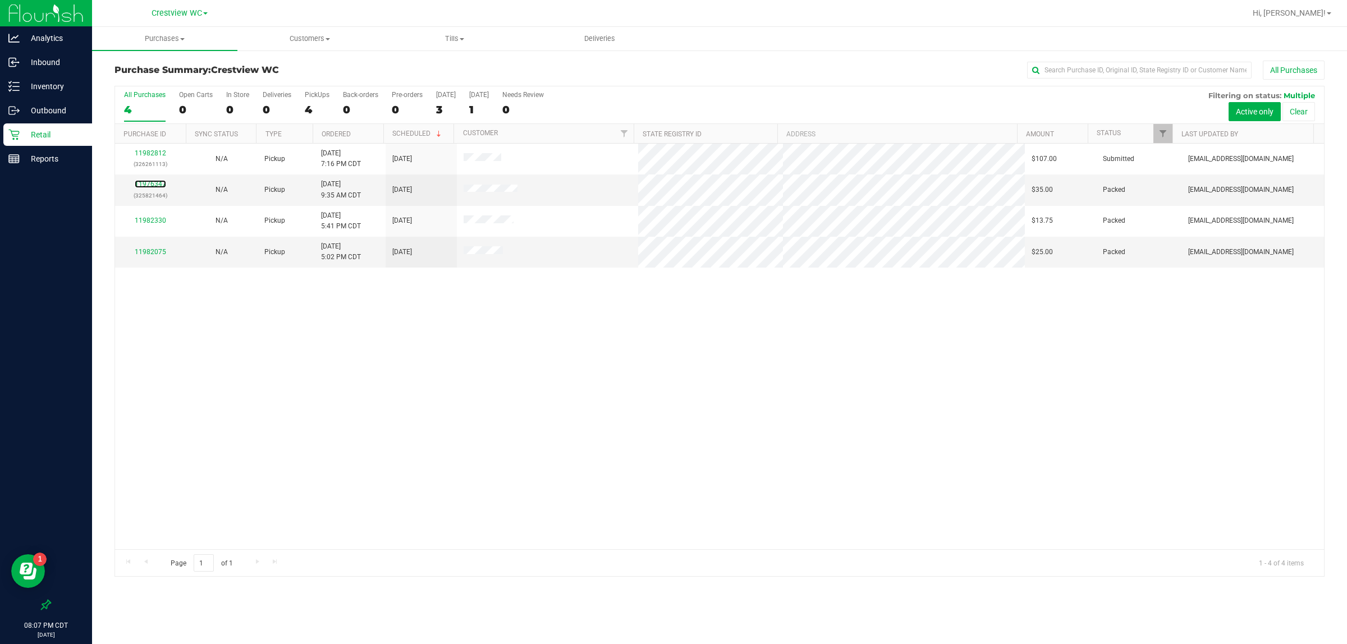
click at [156, 184] on link "11976347" at bounding box center [150, 184] width 31 height 8
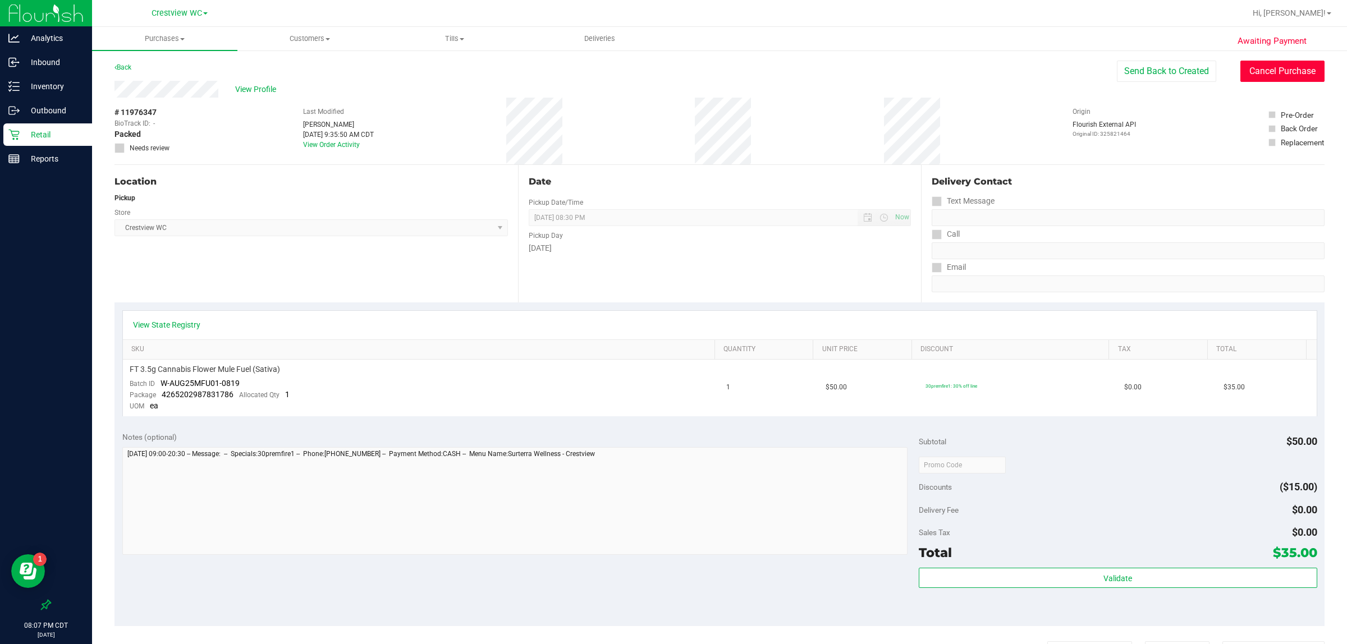
click at [671, 66] on button "Cancel Purchase" at bounding box center [1282, 71] width 84 height 21
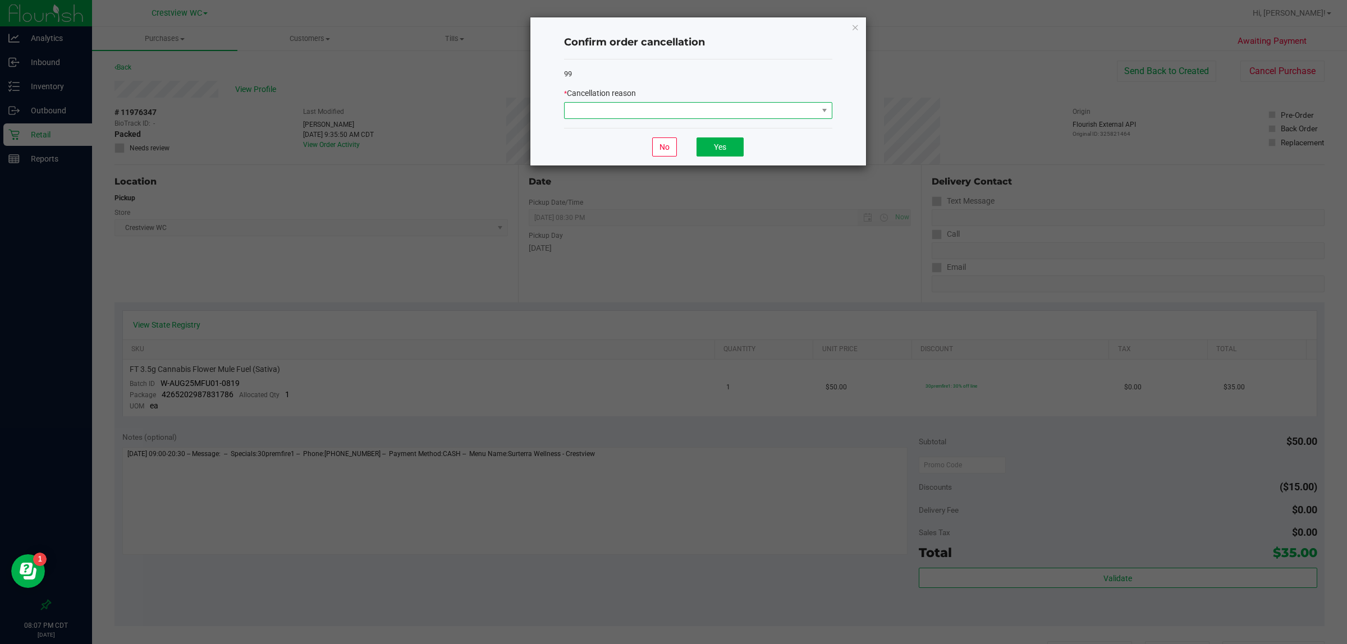
click at [671, 107] on span at bounding box center [690, 111] width 253 height 16
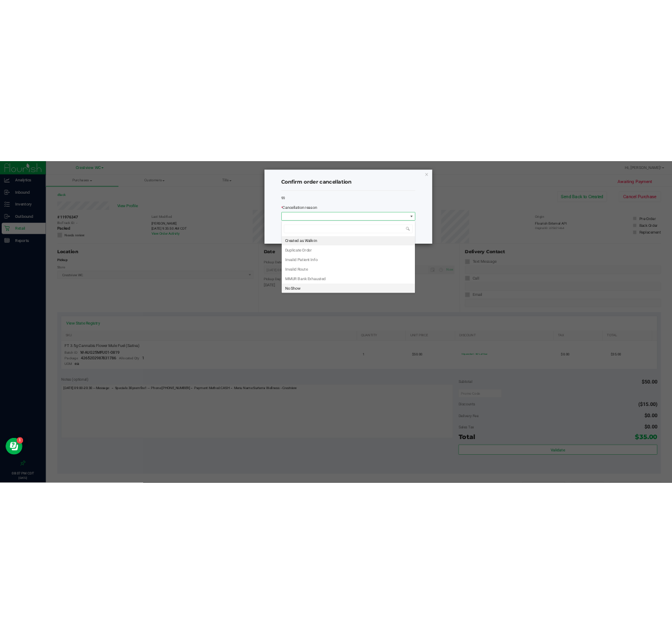
scroll to position [17, 268]
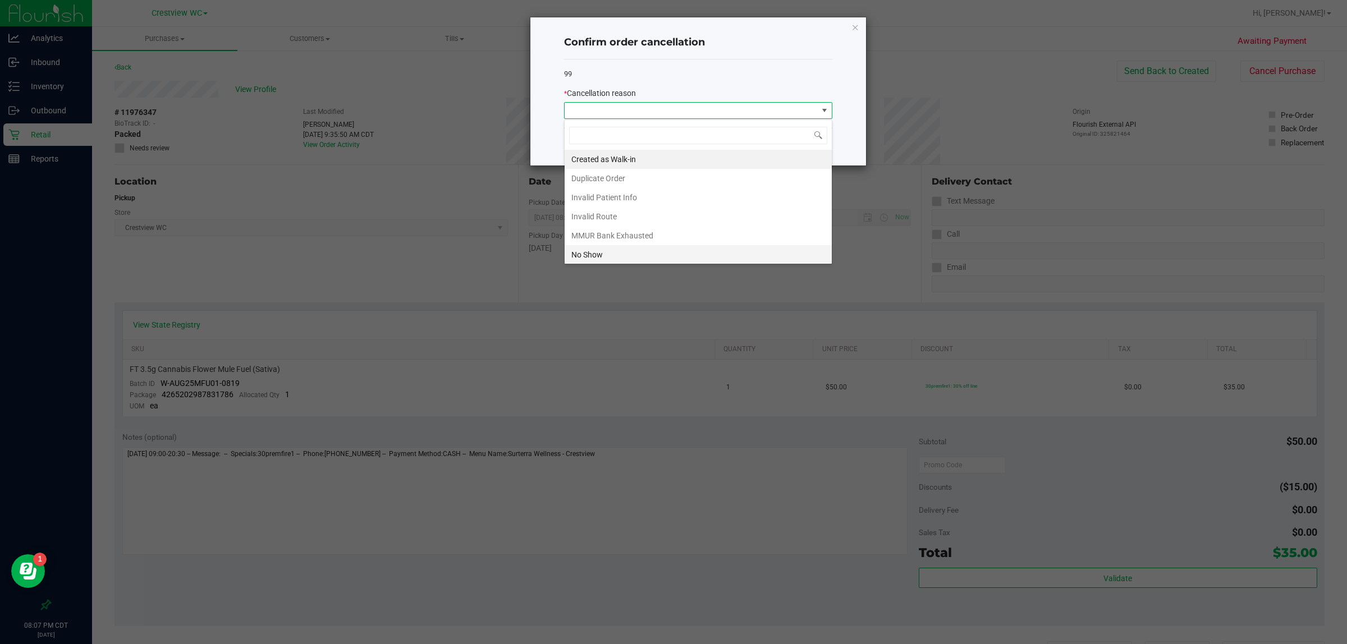
click at [630, 256] on li "No Show" at bounding box center [697, 254] width 267 height 19
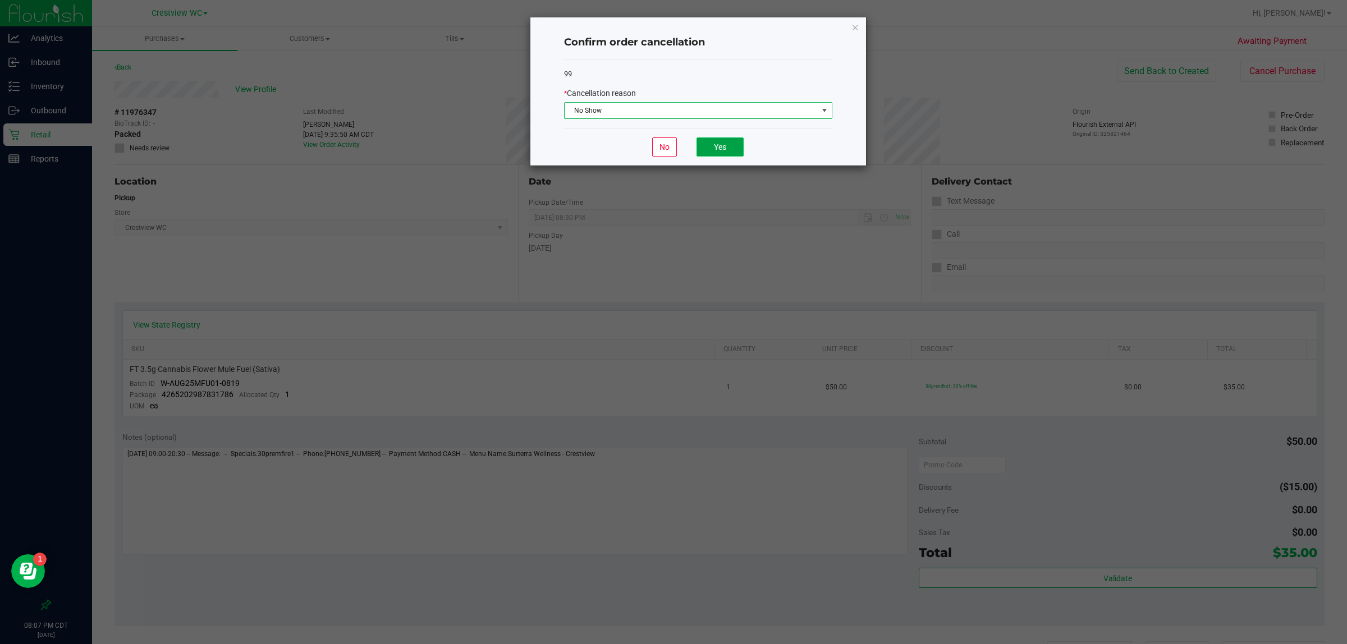
click at [671, 149] on button "Yes" at bounding box center [719, 146] width 47 height 19
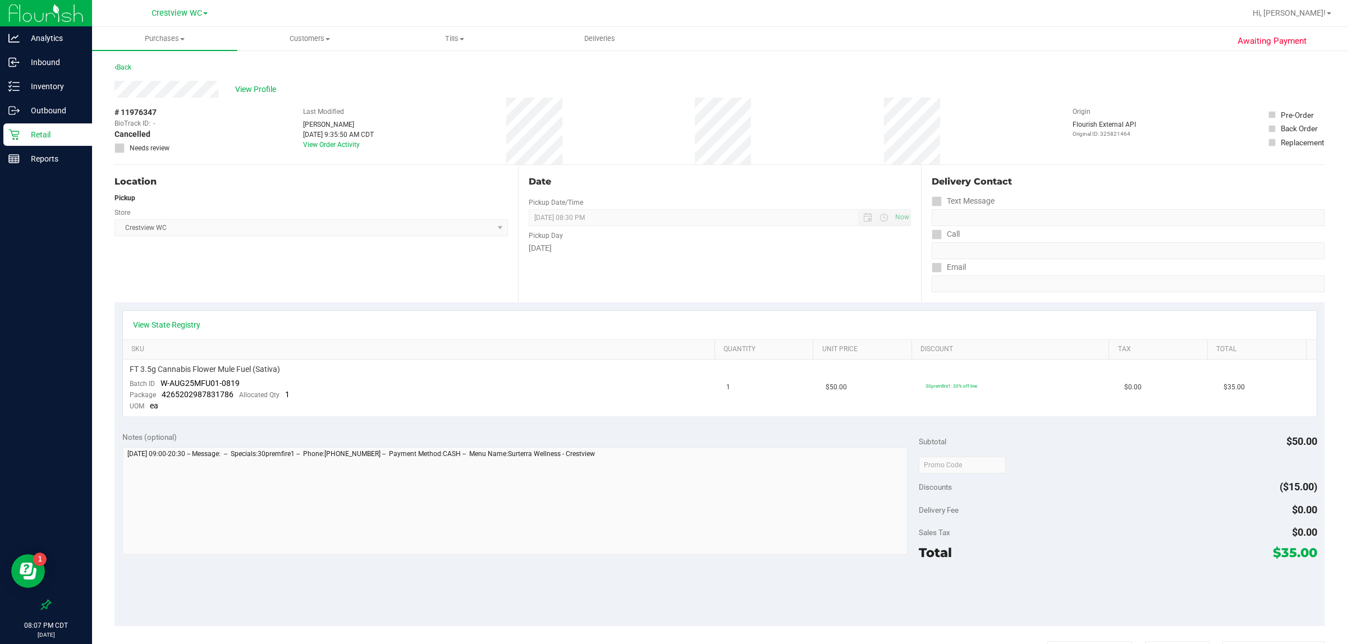
click at [32, 135] on p "Retail" at bounding box center [53, 134] width 67 height 13
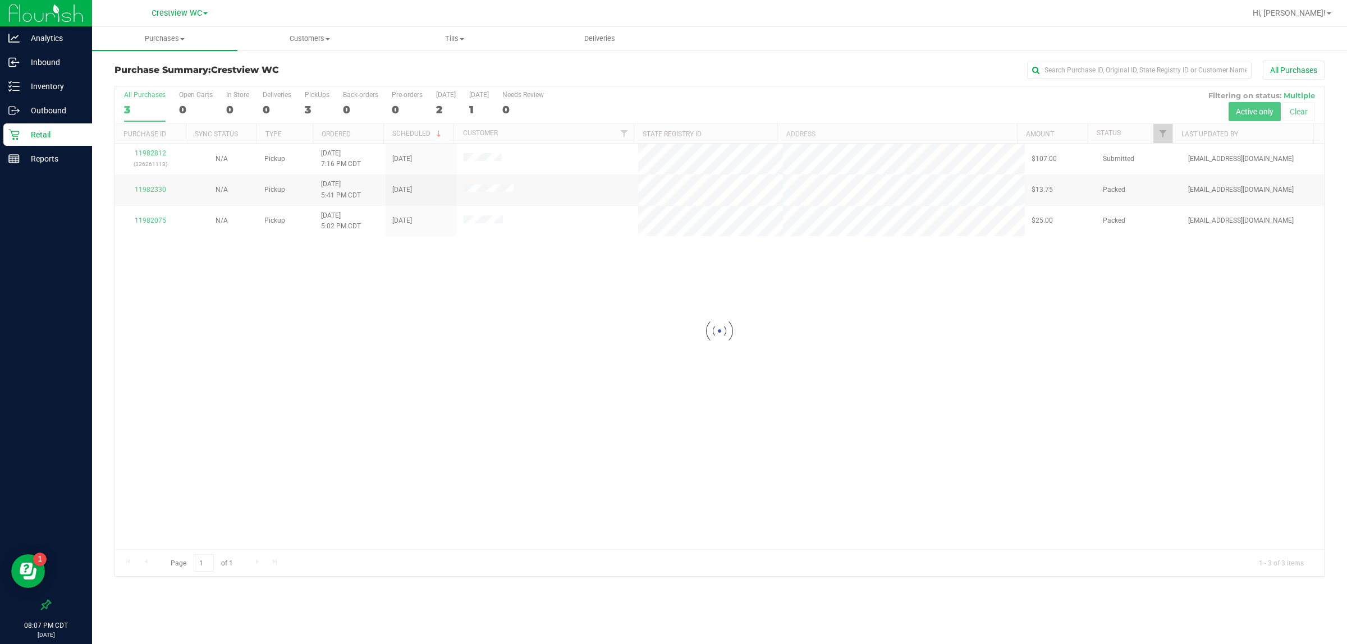
click at [466, 315] on div at bounding box center [719, 331] width 1209 height 490
click at [478, 355] on div "11982812 (326261113) N/A Pickup [DATE] 7:16 PM CDT 9/21/2025 $107.00 Submitted …" at bounding box center [719, 347] width 1209 height 406
click at [603, 419] on div "11982812 (326261113) N/A Pickup [DATE] 7:16 PM CDT 9/21/2025 $107.00 Submitted …" at bounding box center [719, 347] width 1209 height 406
click at [607, 403] on div "11982812 (326261113) N/A Pickup [DATE] 7:16 PM CDT 9/21/2025 $107.00 Submitted …" at bounding box center [719, 347] width 1209 height 406
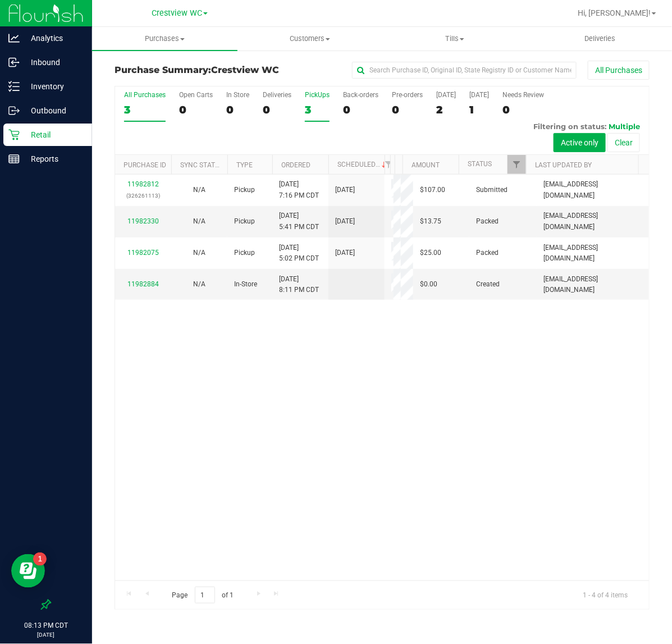
click at [322, 99] on div "PickUps" at bounding box center [317, 95] width 25 height 8
click at [0, 0] on input "PickUps 3" at bounding box center [0, 0] width 0 height 0
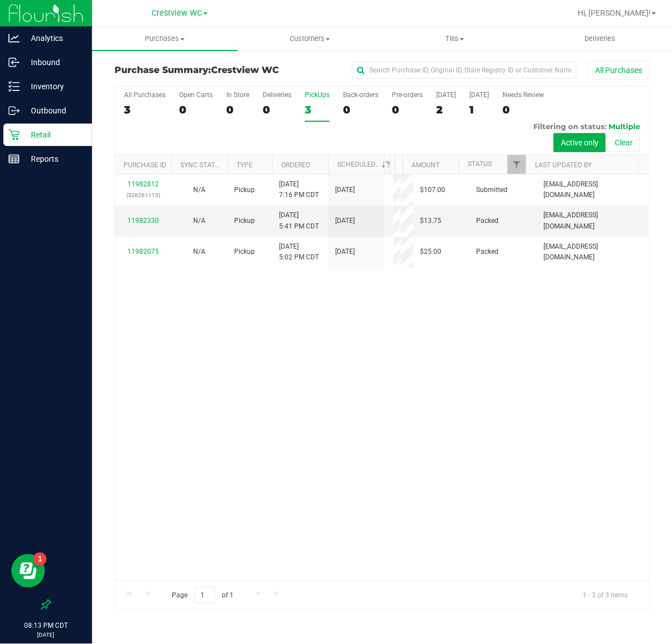
click at [368, 430] on div "11982812 (326261113) N/A Pickup [DATE] 7:16 PM CDT 9/21/2025 $107.00 Submitted …" at bounding box center [382, 378] width 534 height 406
